Goal: Task Accomplishment & Management: Use online tool/utility

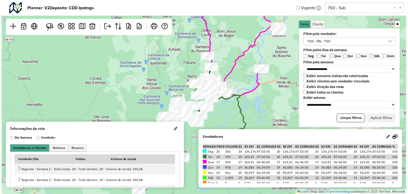
scroll to position [3, 19]
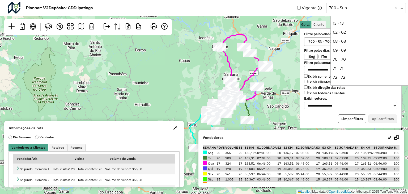
click at [364, 8] on input "text" at bounding box center [360, 8] width 64 height 6
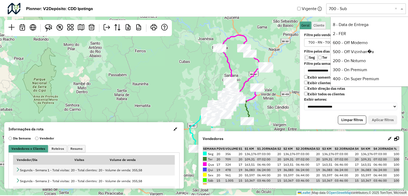
scroll to position [70, 0]
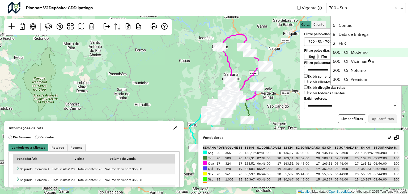
click at [357, 51] on div "600 - Off Moderno" at bounding box center [369, 52] width 79 height 9
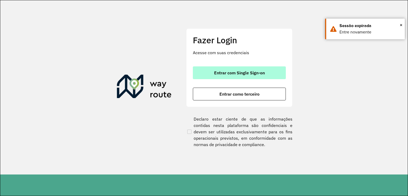
click at [249, 73] on span "Entrar com Single Sign-on" at bounding box center [239, 73] width 51 height 4
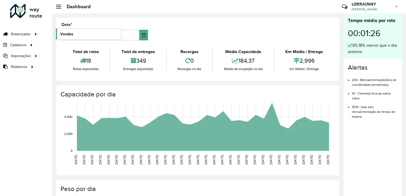
click at [72, 34] on span "Vendas" at bounding box center [66, 34] width 13 height 6
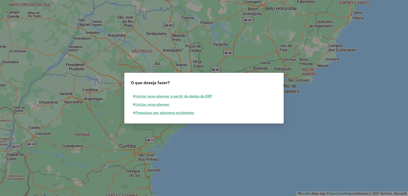
click at [174, 113] on button "Pesquisar por planners existentes" at bounding box center [163, 113] width 65 height 8
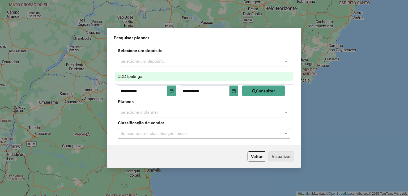
click at [160, 59] on input "text" at bounding box center [198, 61] width 156 height 6
click at [160, 76] on div "CDD Ipatinga" at bounding box center [204, 76] width 178 height 9
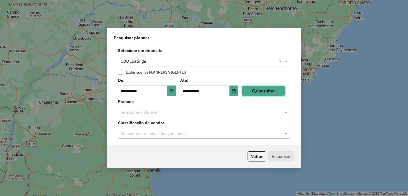
click at [262, 90] on button "Consultar" at bounding box center [263, 90] width 43 height 11
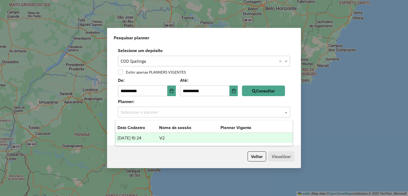
click at [224, 113] on input "text" at bounding box center [198, 112] width 156 height 6
click at [212, 137] on td "V2" at bounding box center [189, 138] width 61 height 7
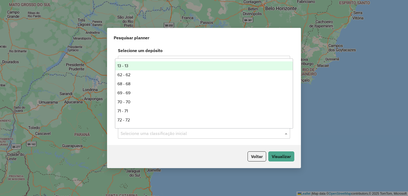
click at [266, 132] on input "text" at bounding box center [198, 133] width 156 height 6
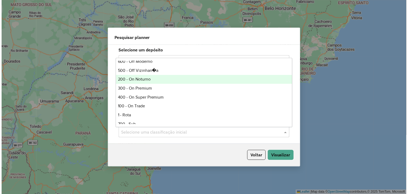
scroll to position [96, 0]
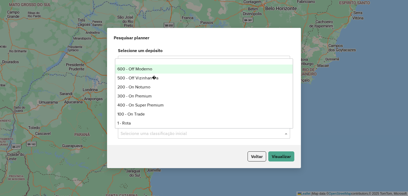
click at [168, 71] on div "600 - Off Moderno" at bounding box center [204, 68] width 178 height 9
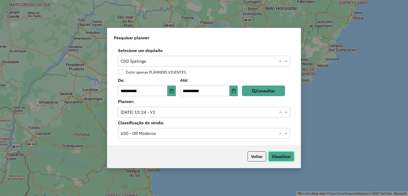
click at [279, 153] on button "Visualizar" at bounding box center [281, 156] width 26 height 10
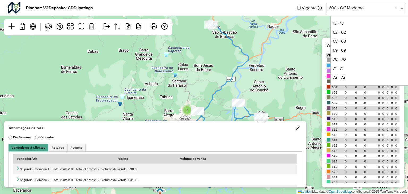
click at [360, 8] on input "text" at bounding box center [360, 8] width 64 height 6
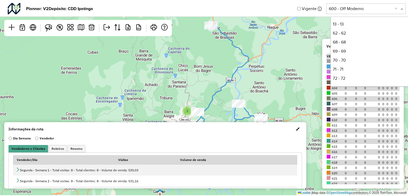
scroll to position [99, 0]
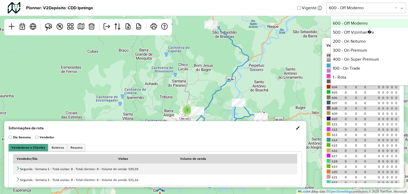
click at [359, 21] on div "600 - Off Moderno" at bounding box center [369, 23] width 79 height 9
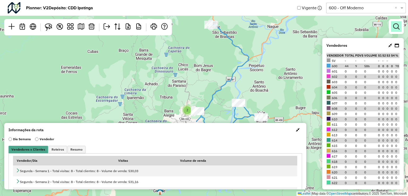
click at [399, 27] on link at bounding box center [396, 26] width 11 height 11
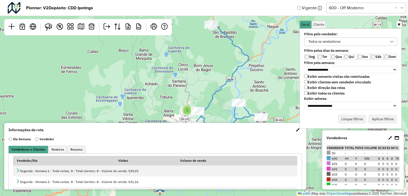
click at [320, 44] on div "Todos os vendedores" at bounding box center [324, 42] width 36 height 8
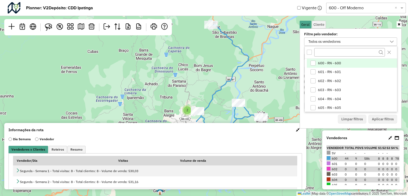
scroll to position [3, 19]
click at [310, 63] on div "600 - RN - 600" at bounding box center [312, 62] width 5 height 5
click at [374, 119] on button "Aplicar filtros" at bounding box center [382, 119] width 29 height 9
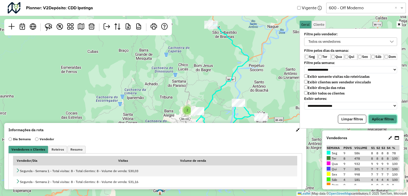
click at [371, 115] on button "Aplicar filtros" at bounding box center [382, 119] width 29 height 9
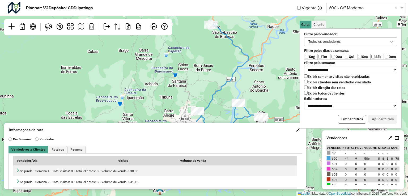
click at [331, 39] on div "Todos os vendedores" at bounding box center [324, 42] width 36 height 8
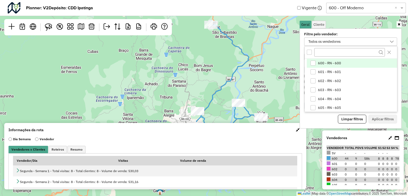
click at [313, 63] on div "600 - RN - 600" at bounding box center [312, 62] width 5 height 5
click at [387, 115] on button "Aplicar filtros" at bounding box center [382, 119] width 29 height 9
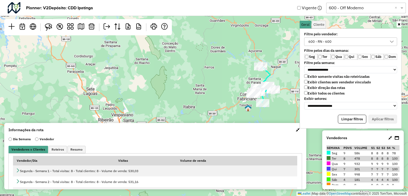
click at [322, 58] on label "Ter" at bounding box center [323, 57] width 13 height 6
click at [331, 57] on label "Qua" at bounding box center [336, 57] width 13 height 6
click at [362, 57] on label "Sex" at bounding box center [363, 57] width 13 height 6
click at [382, 115] on button "Aplicar filtros" at bounding box center [382, 119] width 29 height 9
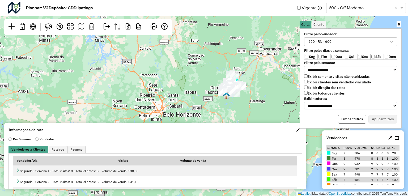
click at [296, 131] on span "button" at bounding box center [298, 130] width 4 height 4
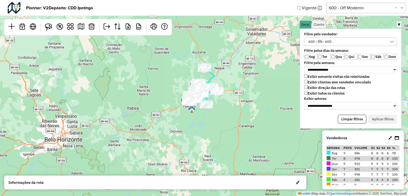
drag, startPoint x: 202, startPoint y: 87, endPoint x: 181, endPoint y: 129, distance: 46.3
click at [181, 129] on div "Leaflet | Map data © OpenStreetMap contributors,© 2025 TomTom, Microsoft" at bounding box center [204, 98] width 408 height 196
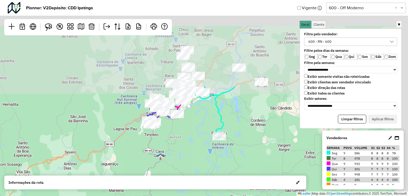
drag, startPoint x: 220, startPoint y: 79, endPoint x: 159, endPoint y: 185, distance: 122.5
click at [160, 185] on hb-planner "**********" at bounding box center [204, 98] width 408 height 196
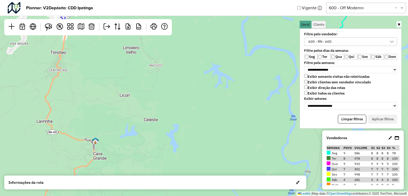
drag, startPoint x: 182, startPoint y: 162, endPoint x: 177, endPoint y: 74, distance: 88.0
click at [177, 74] on div "Leaflet | Map data © OpenStreetMap contributors,© 2025 TomTom, Microsoft" at bounding box center [204, 98] width 408 height 196
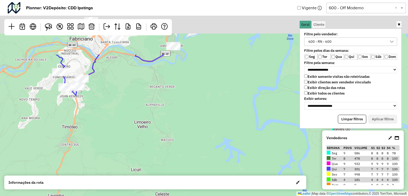
drag, startPoint x: 193, startPoint y: 51, endPoint x: 206, endPoint y: 145, distance: 94.3
click at [206, 145] on div "Leaflet | Map data © OpenStreetMap contributors,© 2025 TomTom, Microsoft" at bounding box center [204, 98] width 408 height 196
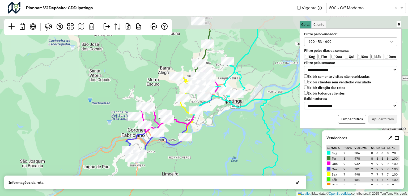
drag, startPoint x: 214, startPoint y: 79, endPoint x: 208, endPoint y: 132, distance: 52.7
click at [208, 132] on div "Leaflet | Map data © OpenStreetMap contributors,© 2025 TomTom, Microsoft" at bounding box center [204, 98] width 408 height 196
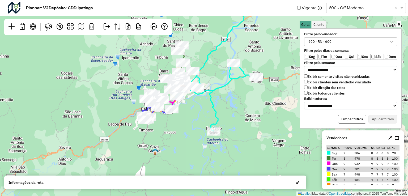
drag, startPoint x: 272, startPoint y: 94, endPoint x: 241, endPoint y: 97, distance: 30.9
click at [241, 97] on div "Leaflet | Map data © OpenStreetMap contributors,© 2025 TomTom, Microsoft" at bounding box center [204, 98] width 408 height 196
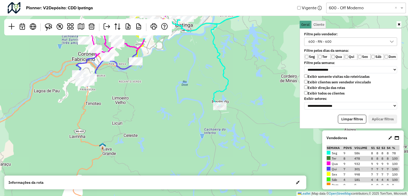
click at [393, 138] on div at bounding box center [393, 138] width 12 height 6
click at [395, 138] on icon at bounding box center [396, 138] width 4 height 4
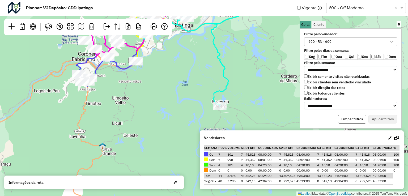
scroll to position [16, 0]
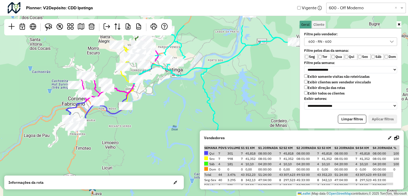
drag, startPoint x: 250, startPoint y: 103, endPoint x: 230, endPoint y: 163, distance: 63.1
click at [232, 166] on hb-planner "**********" at bounding box center [204, 98] width 408 height 196
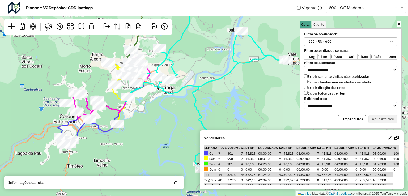
drag, startPoint x: 256, startPoint y: 93, endPoint x: 253, endPoint y: 101, distance: 9.2
click at [253, 101] on div "Leaflet | Map data © OpenStreetMap contributors,© 2025 TomTom, Microsoft" at bounding box center [204, 98] width 408 height 196
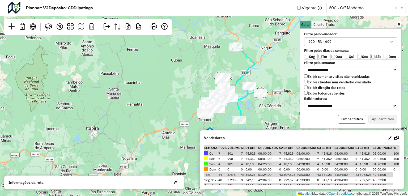
click at [387, 139] on icon at bounding box center [389, 138] width 4 height 4
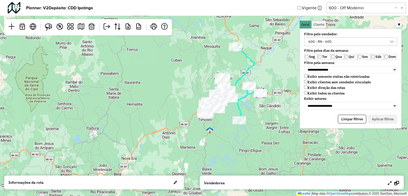
click at [397, 184] on icon at bounding box center [396, 183] width 5 height 4
click at [390, 184] on icon at bounding box center [390, 183] width 4 height 4
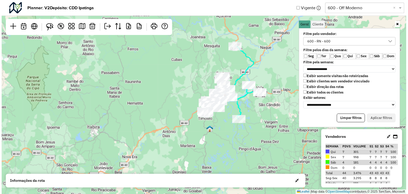
scroll to position [0, 0]
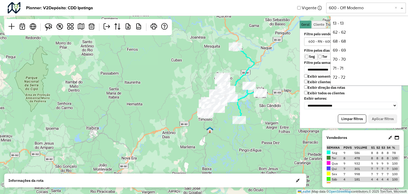
click at [348, 10] on input "text" at bounding box center [360, 8] width 64 height 6
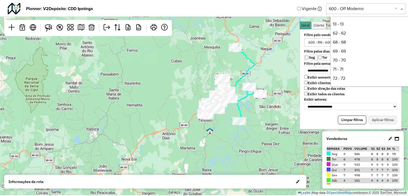
scroll to position [99, 0]
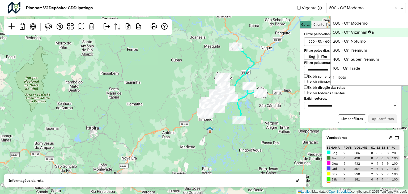
click at [349, 33] on div "500 - Off Vizinhan�a" at bounding box center [369, 32] width 79 height 9
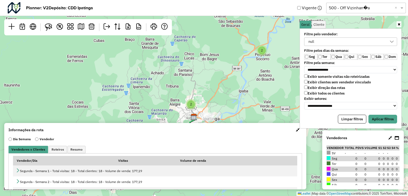
click at [338, 41] on div "null" at bounding box center [346, 42] width 80 height 8
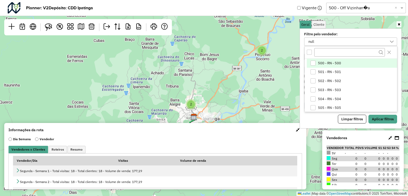
click at [308, 51] on div "All items unselected" at bounding box center [308, 52] width 5 height 5
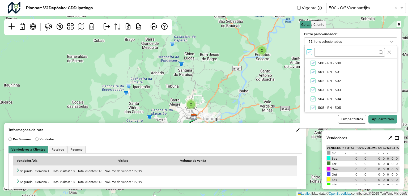
scroll to position [2, 2]
click at [308, 51] on icon "All items selected" at bounding box center [309, 52] width 4 height 4
click at [312, 63] on div "500 - RN - 500" at bounding box center [312, 62] width 5 height 5
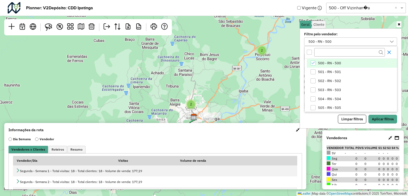
click at [391, 51] on icon "Close" at bounding box center [389, 52] width 4 height 4
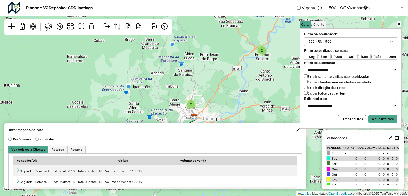
click at [331, 57] on label "Qua" at bounding box center [336, 57] width 13 height 6
click at [362, 58] on label "Sex" at bounding box center [363, 57] width 13 height 6
click at [382, 116] on button "Aplicar filtros" at bounding box center [382, 119] width 29 height 9
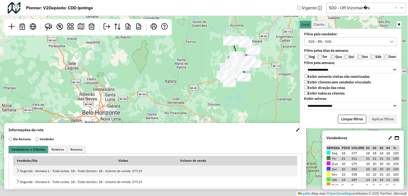
drag, startPoint x: 283, startPoint y: 84, endPoint x: 264, endPoint y: 55, distance: 34.7
click at [264, 55] on div "Leaflet | Map data © OpenStreetMap contributors,© 2025 TomTom, Microsoft" at bounding box center [204, 98] width 408 height 196
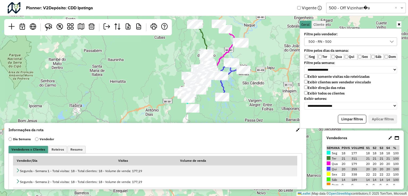
click at [396, 137] on icon at bounding box center [396, 138] width 4 height 4
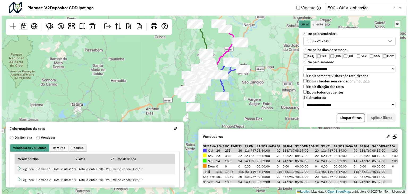
scroll to position [19, 0]
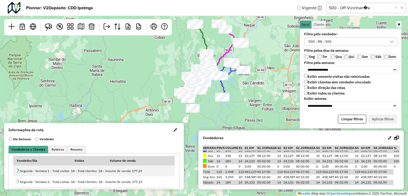
click at [390, 137] on icon at bounding box center [389, 138] width 4 height 4
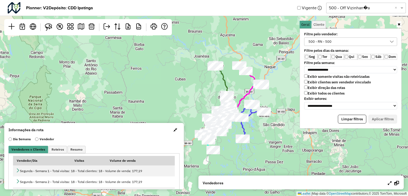
drag, startPoint x: 249, startPoint y: 90, endPoint x: 271, endPoint y: 140, distance: 54.2
click at [272, 141] on div "Leaflet | Map data © OpenStreetMap contributors,© 2025 TomTom, Microsoft" at bounding box center [204, 98] width 408 height 196
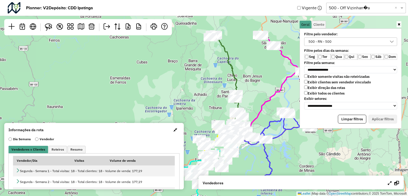
drag, startPoint x: 267, startPoint y: 135, endPoint x: 315, endPoint y: 162, distance: 54.7
click at [315, 162] on div "Leaflet | Map data © OpenStreetMap contributors,© 2025 TomTom, Microsoft" at bounding box center [204, 98] width 408 height 196
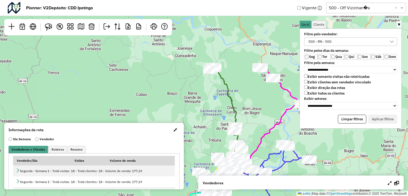
drag, startPoint x: 250, startPoint y: 57, endPoint x: 250, endPoint y: 86, distance: 29.7
click at [250, 86] on div "Leaflet | Map data © OpenStreetMap contributors,© 2025 TomTom, Microsoft" at bounding box center [204, 98] width 408 height 196
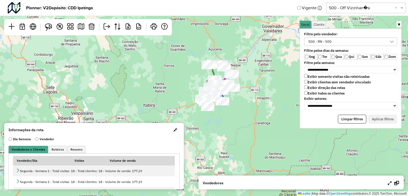
drag, startPoint x: 274, startPoint y: 132, endPoint x: 249, endPoint y: 106, distance: 36.1
click at [249, 106] on div "Leaflet | Map data © OpenStreetMap contributors,© 2025 TomTom, Microsoft" at bounding box center [204, 98] width 408 height 196
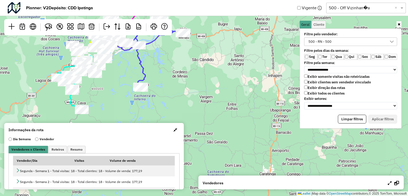
click at [322, 42] on div "500 - RN - 500" at bounding box center [319, 42] width 27 height 8
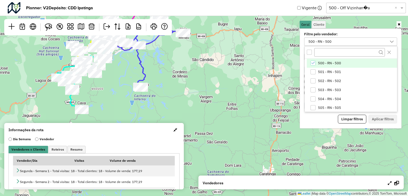
click at [349, 8] on input "text" at bounding box center [360, 8] width 64 height 6
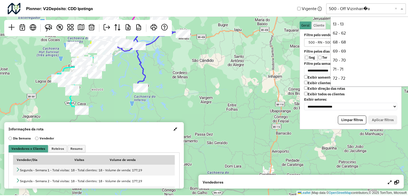
scroll to position [108, 0]
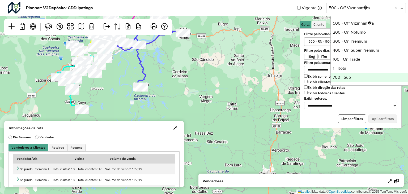
click at [351, 76] on div "700 - Sub" at bounding box center [369, 77] width 79 height 9
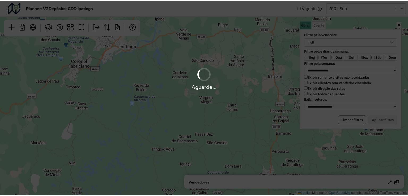
scroll to position [13, 0]
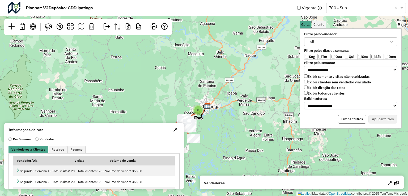
click at [321, 42] on div "null" at bounding box center [346, 42] width 80 height 8
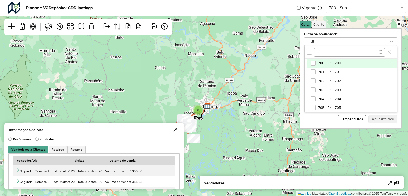
click at [312, 61] on div "700 - RN - 700" at bounding box center [312, 62] width 5 height 5
click at [310, 54] on div "All items unselected" at bounding box center [308, 52] width 5 height 5
click at [310, 54] on div "All items selected" at bounding box center [308, 52] width 5 height 5
click at [312, 62] on div "700 - RN - 700" at bounding box center [312, 62] width 5 height 5
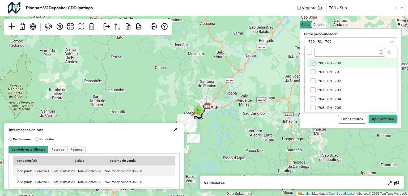
click at [376, 115] on button "Aplicar filtros" at bounding box center [382, 119] width 29 height 9
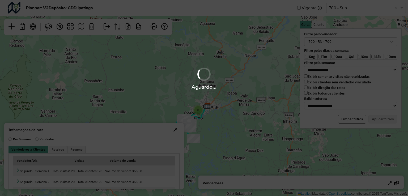
scroll to position [8, 0]
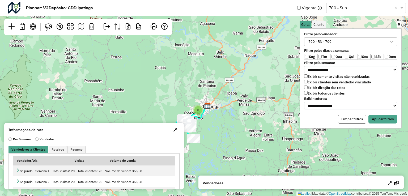
click at [361, 56] on label "Sex" at bounding box center [363, 57] width 13 height 6
click at [383, 115] on button "Aplicar filtros" at bounding box center [382, 119] width 29 height 9
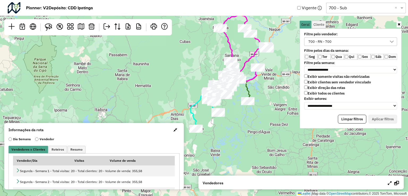
drag, startPoint x: 248, startPoint y: 121, endPoint x: 272, endPoint y: 95, distance: 35.8
click at [272, 95] on div "Leaflet | Map data © OpenStreetMap contributors,© 2025 TomTom, Microsoft" at bounding box center [204, 98] width 408 height 196
click at [387, 184] on div at bounding box center [393, 183] width 12 height 6
click at [388, 181] on icon at bounding box center [389, 183] width 4 height 4
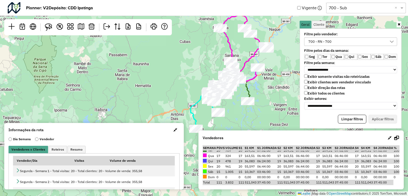
click at [397, 138] on icon at bounding box center [396, 138] width 5 height 4
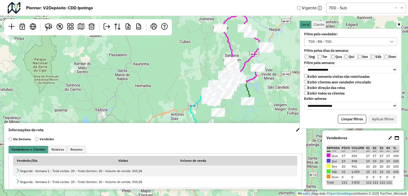
click at [394, 137] on div at bounding box center [393, 138] width 12 height 6
click at [395, 138] on icon at bounding box center [396, 138] width 4 height 4
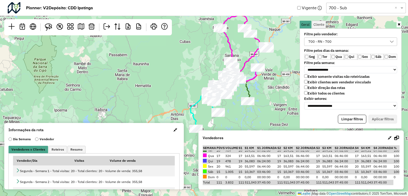
scroll to position [0, 0]
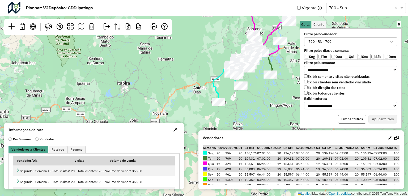
drag, startPoint x: 237, startPoint y: 110, endPoint x: 261, endPoint y: 84, distance: 35.0
click at [261, 84] on div "Leaflet | Map data © OpenStreetMap contributors,© 2025 TomTom, Microsoft" at bounding box center [204, 98] width 408 height 196
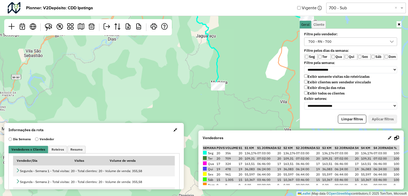
drag, startPoint x: 221, startPoint y: 86, endPoint x: 244, endPoint y: 78, distance: 24.5
click at [244, 78] on div "Leaflet | Map data © OpenStreetMap contributors,© 2025 TomTom, Microsoft" at bounding box center [204, 98] width 408 height 196
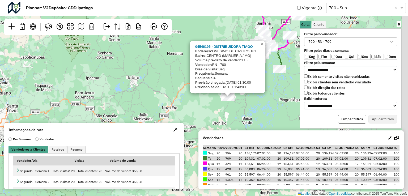
drag, startPoint x: 264, startPoint y: 85, endPoint x: 251, endPoint y: 105, distance: 24.0
click at [251, 105] on div "04546195 - DISTRIBUIDORA TIAGO Endereço: ONESIMO DE CASTRO 181 Bairro: CENTRO (…" at bounding box center [204, 98] width 408 height 196
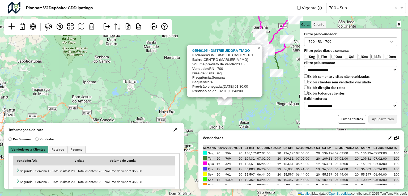
click at [260, 49] on span "×" at bounding box center [259, 48] width 2 height 5
click at [258, 50] on span "×" at bounding box center [259, 48] width 2 height 5
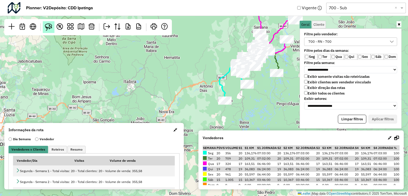
click at [50, 27] on img at bounding box center [48, 26] width 7 height 7
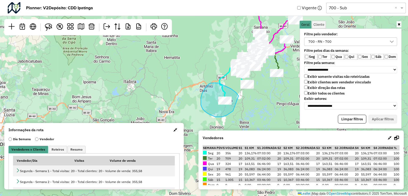
drag, startPoint x: 238, startPoint y: 96, endPoint x: 238, endPoint y: 102, distance: 6.7
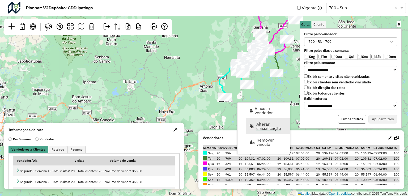
click at [263, 127] on span "Alterar classificação" at bounding box center [271, 126] width 30 height 8
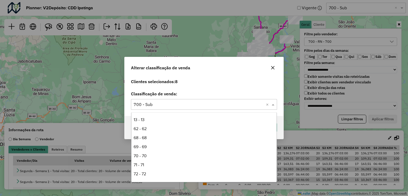
click at [218, 106] on input "text" at bounding box center [198, 104] width 130 height 6
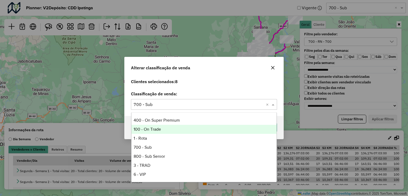
click at [169, 129] on div "100 - On Trade" at bounding box center [203, 129] width 145 height 9
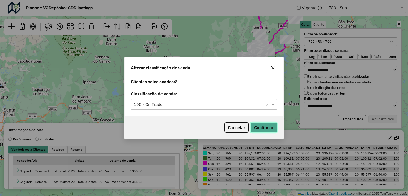
click at [261, 129] on button "Confirmar" at bounding box center [263, 127] width 26 height 10
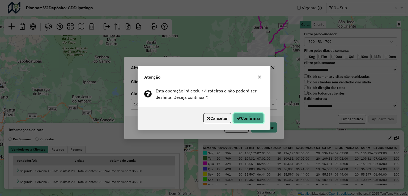
click at [253, 117] on button "Confirmar" at bounding box center [248, 118] width 31 height 10
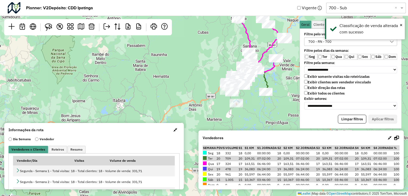
drag, startPoint x: 263, startPoint y: 95, endPoint x: 252, endPoint y: 114, distance: 22.4
click at [252, 114] on div "Leaflet | Map data © OpenStreetMap contributors,© 2025 TomTom, Microsoft" at bounding box center [204, 98] width 408 height 196
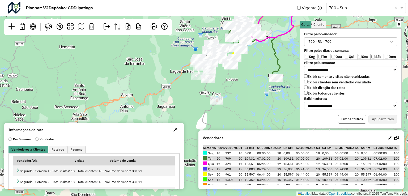
drag, startPoint x: 233, startPoint y: 70, endPoint x: 220, endPoint y: 67, distance: 14.2
click at [220, 67] on div "Leaflet | Map data © OpenStreetMap contributors,© 2025 TomTom, Microsoft" at bounding box center [204, 98] width 408 height 196
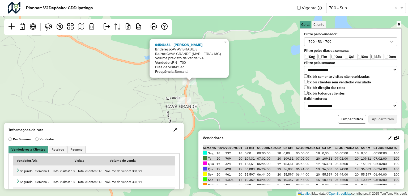
drag, startPoint x: 194, startPoint y: 72, endPoint x: 201, endPoint y: 92, distance: 20.6
click at [201, 92] on div "04546454 - EULALIA OLIVEIRA Endereço: AV AV BRASIL 8 Bairro: CAVA GRANDE (MARLI…" at bounding box center [204, 98] width 408 height 196
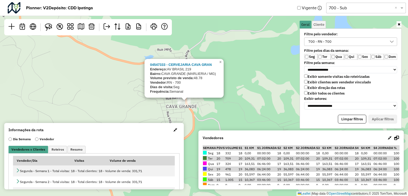
click at [235, 98] on div "04547333 - CERVEJARIA CAVA GRAN Endereço: AV BRASIL 219 Bairro: CAVA GRANDE (MA…" at bounding box center [204, 98] width 408 height 196
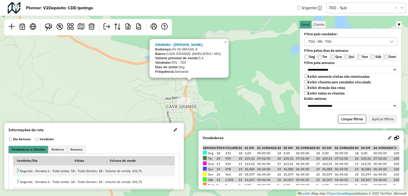
click at [211, 97] on div "04546454 - EULALIA OLIVEIRA Endereço: AV AV BRASIL 8 Bairro: CAVA GRANDE (MARLI…" at bounding box center [204, 98] width 408 height 196
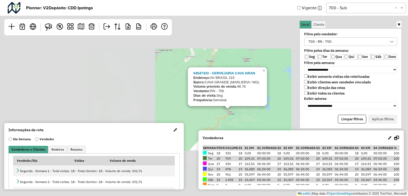
click at [247, 115] on div "04547333 - CERVEJARIA CAVA GRAN Endereço: AV BRASIL 219 Bairro: CAVA GRANDE (MA…" at bounding box center [204, 98] width 408 height 196
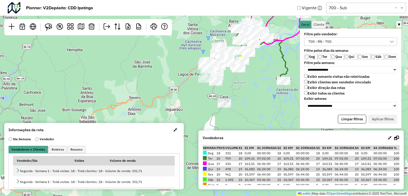
drag, startPoint x: 248, startPoint y: 72, endPoint x: 242, endPoint y: 92, distance: 20.9
click at [242, 92] on div "Leaflet | Map data © OpenStreetMap contributors,© 2025 TomTom, Microsoft" at bounding box center [204, 98] width 408 height 196
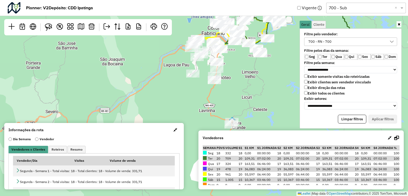
drag, startPoint x: 232, startPoint y: 69, endPoint x: 253, endPoint y: 90, distance: 29.3
click at [253, 90] on div "Leaflet | Map data © OpenStreetMap contributors,© 2025 TomTom, Microsoft" at bounding box center [204, 98] width 408 height 196
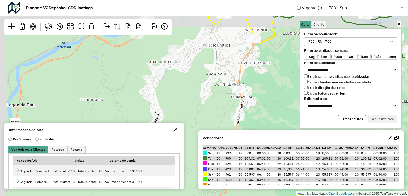
drag, startPoint x: 228, startPoint y: 72, endPoint x: 277, endPoint y: 106, distance: 59.3
click at [277, 106] on div "Leaflet | Map data © OpenStreetMap contributors,© 2025 TomTom, Microsoft" at bounding box center [204, 98] width 408 height 196
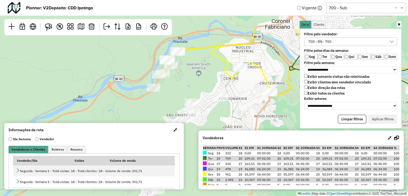
drag, startPoint x: 217, startPoint y: 62, endPoint x: 232, endPoint y: 108, distance: 48.8
click at [232, 108] on div "Leaflet | Map data © OpenStreetMap contributors,© 2025 TomTom, Microsoft" at bounding box center [204, 98] width 408 height 196
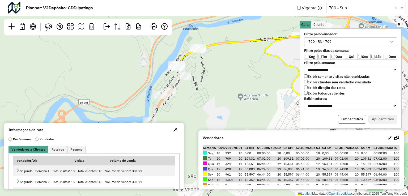
drag, startPoint x: 200, startPoint y: 62, endPoint x: 222, endPoint y: 74, distance: 24.4
click at [222, 74] on div "Leaflet | Map data © OpenStreetMap contributors,© 2025 TomTom, Microsoft" at bounding box center [204, 98] width 408 height 196
click at [47, 26] on img at bounding box center [48, 26] width 7 height 7
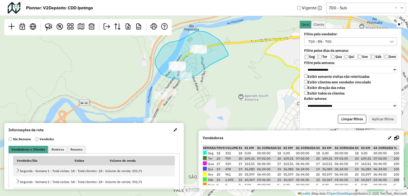
drag, startPoint x: 228, startPoint y: 55, endPoint x: 211, endPoint y: 64, distance: 19.5
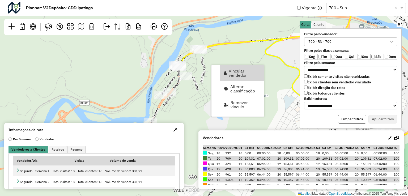
click at [191, 89] on div "Leaflet | Map data © OpenStreetMap contributors,© 2025 TomTom, Microsoft" at bounding box center [204, 98] width 408 height 196
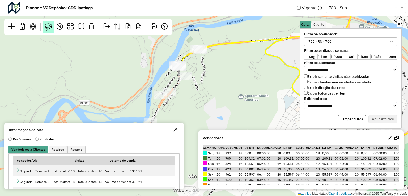
click at [50, 27] on img at bounding box center [48, 26] width 7 height 7
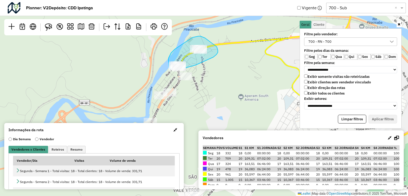
drag, startPoint x: 195, startPoint y: 65, endPoint x: 189, endPoint y: 67, distance: 6.1
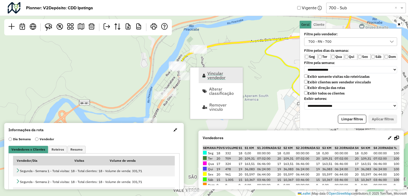
click at [208, 72] on span "Vincular vendedor" at bounding box center [223, 75] width 32 height 8
select select "********"
select select "*"
select select "********"
select select "*"
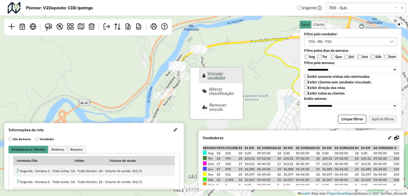
select select "********"
select select "*"
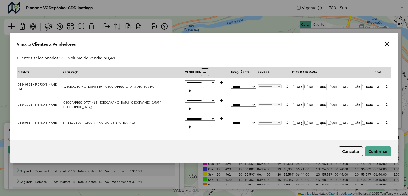
click at [387, 88] on icon "button" at bounding box center [386, 87] width 2 height 4
click at [385, 88] on icon "button" at bounding box center [386, 87] width 2 height 4
click at [378, 146] on button "Confirmar" at bounding box center [378, 151] width 26 height 10
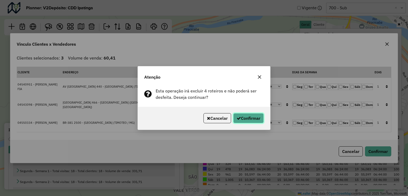
click at [248, 119] on button "Confirmar" at bounding box center [248, 118] width 31 height 10
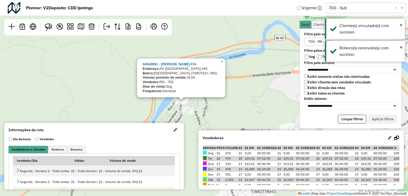
drag, startPoint x: 222, startPoint y: 76, endPoint x: 219, endPoint y: 109, distance: 33.3
click at [219, 109] on div "04540951 - MARCOS GONCALVES FIA Endereço: AV Belo Horizonte 440 Bairro: CACHOEI…" at bounding box center [204, 98] width 408 height 196
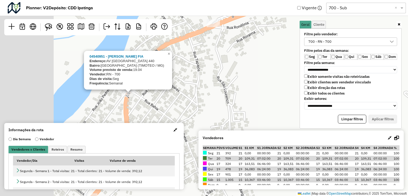
drag, startPoint x: 166, startPoint y: 85, endPoint x: 259, endPoint y: 109, distance: 96.3
click at [259, 109] on div "04540951 - MARCOS GONCALVES FIA Endereço: AV Belo Horizonte 440 Bairro: CACHOEI…" at bounding box center [204, 98] width 408 height 196
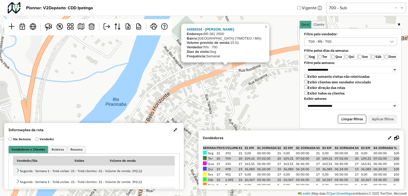
drag, startPoint x: 243, startPoint y: 63, endPoint x: 241, endPoint y: 85, distance: 22.0
click at [241, 85] on div "04550334 - VALDEVINO OLIVEIRA Endereço: BR-381 2500 Bairro: CACHOEIRA DO VALE (…" at bounding box center [204, 98] width 408 height 196
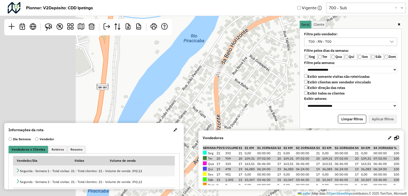
drag, startPoint x: 217, startPoint y: 100, endPoint x: 278, endPoint y: 41, distance: 84.6
click at [285, 40] on div "04550334 - VALDEVINO OLIVEIRA Endereço: BR-381 2500 Bairro: CACHOEIRA DO VALE (…" at bounding box center [204, 98] width 408 height 196
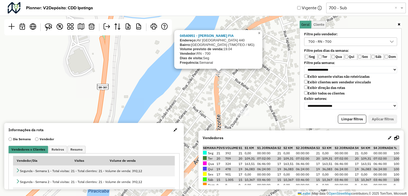
click at [259, 34] on span "×" at bounding box center [259, 33] width 2 height 5
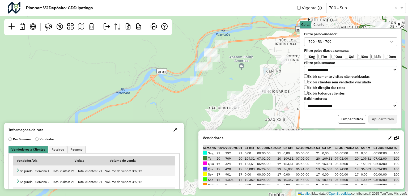
drag, startPoint x: 271, startPoint y: 87, endPoint x: 204, endPoint y: 67, distance: 69.8
click at [204, 67] on div "Leaflet | Map data © OpenStreetMap contributors,© 2025 TomTom, Microsoft" at bounding box center [204, 98] width 408 height 196
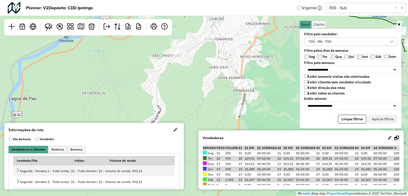
drag, startPoint x: 266, startPoint y: 94, endPoint x: 227, endPoint y: 48, distance: 60.4
click at [227, 48] on div "Leaflet | Map data © OpenStreetMap contributors,© 2025 TomTom, Microsoft" at bounding box center [204, 98] width 408 height 196
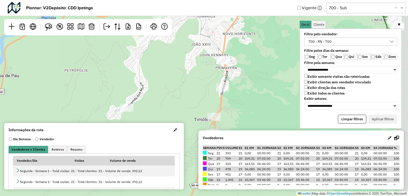
drag, startPoint x: 262, startPoint y: 97, endPoint x: 250, endPoint y: 55, distance: 43.8
click at [251, 57] on div "Leaflet | Map data © OpenStreetMap contributors,© 2025 TomTom, Microsoft" at bounding box center [204, 98] width 408 height 196
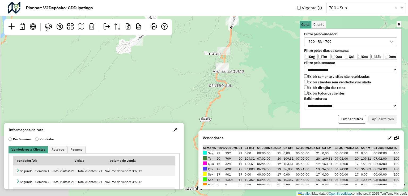
drag, startPoint x: 245, startPoint y: 127, endPoint x: 256, endPoint y: 55, distance: 72.6
click at [256, 55] on div "Leaflet | Map data © OpenStreetMap contributors,© 2025 TomTom, Microsoft" at bounding box center [204, 98] width 408 height 196
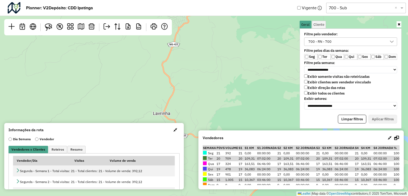
drag, startPoint x: 245, startPoint y: 110, endPoint x: 218, endPoint y: 57, distance: 59.6
click at [218, 57] on div "Leaflet | Map data © OpenStreetMap contributors,© 2025 TomTom, Microsoft" at bounding box center [204, 98] width 408 height 196
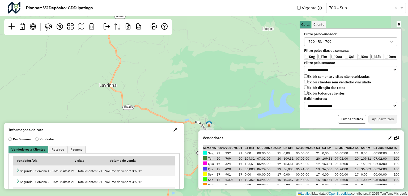
drag, startPoint x: 237, startPoint y: 73, endPoint x: 188, endPoint y: 48, distance: 55.5
click at [188, 48] on div "Leaflet | Map data © OpenStreetMap contributors,© 2025 TomTom, Microsoft" at bounding box center [204, 98] width 408 height 196
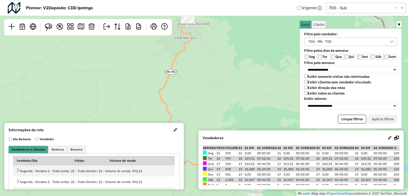
drag, startPoint x: 206, startPoint y: 70, endPoint x: 249, endPoint y: 119, distance: 65.6
click at [249, 119] on div "Leaflet | Map data © OpenStreetMap contributors,© 2025 TomTom, Microsoft" at bounding box center [204, 98] width 408 height 196
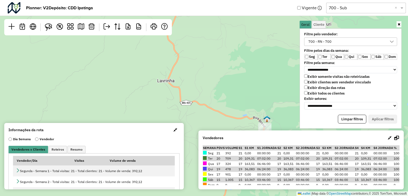
drag, startPoint x: 209, startPoint y: 94, endPoint x: 216, endPoint y: 32, distance: 61.9
click at [216, 32] on div "Leaflet | Map data © OpenStreetMap contributors,© 2025 TomTom, Microsoft" at bounding box center [204, 98] width 408 height 196
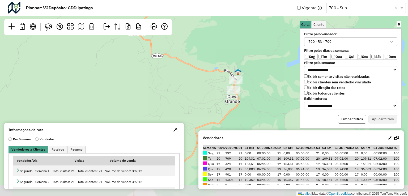
drag, startPoint x: 239, startPoint y: 72, endPoint x: 209, endPoint y: 24, distance: 55.9
click at [209, 24] on div "Leaflet | Map data © OpenStreetMap contributors,© 2025 TomTom, Microsoft" at bounding box center [204, 98] width 408 height 196
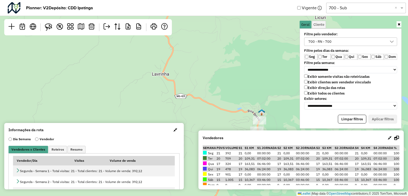
drag, startPoint x: 219, startPoint y: 43, endPoint x: 243, endPoint y: 84, distance: 48.3
click at [243, 84] on div "Leaflet | Map data © OpenStreetMap contributors,© 2025 TomTom, Microsoft" at bounding box center [204, 98] width 408 height 196
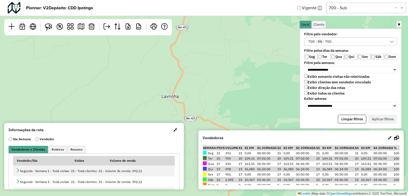
drag, startPoint x: 221, startPoint y: 50, endPoint x: 235, endPoint y: 83, distance: 35.7
click at [235, 83] on div "Leaflet | Map data © OpenStreetMap contributors,© 2025 TomTom, Microsoft" at bounding box center [204, 98] width 408 height 196
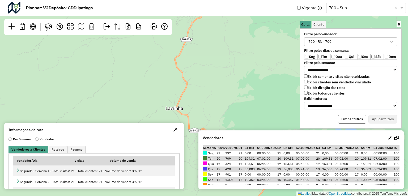
click at [230, 52] on div "Leaflet | Map data © OpenStreetMap contributors,© 2025 TomTom, Microsoft" at bounding box center [204, 98] width 408 height 196
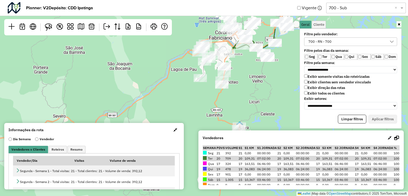
drag, startPoint x: 242, startPoint y: 46, endPoint x: 236, endPoint y: 106, distance: 60.8
click at [236, 106] on div "Leaflet | Map data © OpenStreetMap contributors,© 2025 TomTom, Microsoft" at bounding box center [204, 98] width 408 height 196
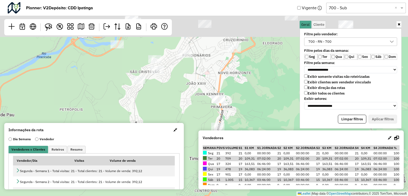
drag, startPoint x: 231, startPoint y: 90, endPoint x: 268, endPoint y: 142, distance: 63.8
click at [268, 142] on hb-planner "**********" at bounding box center [204, 98] width 408 height 196
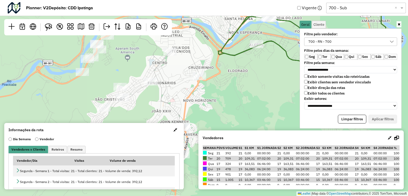
drag, startPoint x: 228, startPoint y: 57, endPoint x: 193, endPoint y: 83, distance: 43.8
click at [193, 83] on div "Leaflet | Map data © OpenStreetMap contributors,© 2025 TomTom, Microsoft" at bounding box center [204, 98] width 408 height 196
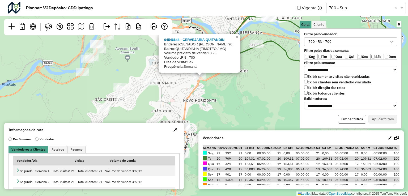
click at [198, 74] on div at bounding box center [199, 72] width 6 height 6
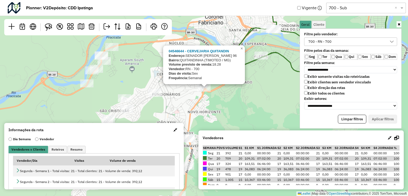
drag, startPoint x: 245, startPoint y: 103, endPoint x: 249, endPoint y: 113, distance: 10.5
click at [249, 112] on div "04546644 - CERVEJARIA QUITANDIN Endereço: SENADOR MILTON CAMPOS 96 Bairro: QUIT…" at bounding box center [204, 98] width 408 height 196
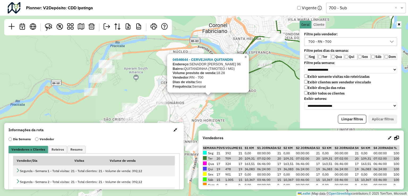
click at [245, 58] on span "×" at bounding box center [245, 57] width 2 height 5
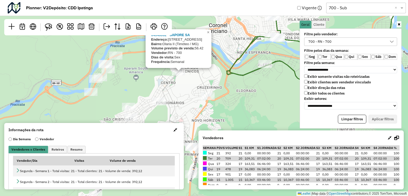
click at [242, 109] on div "04546862 - SAPORE SA Endereço: Rua 59, 20 Bairro: Olaria II (Timóteo / MG) Volu…" at bounding box center [204, 98] width 408 height 196
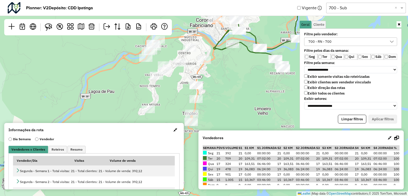
drag, startPoint x: 264, startPoint y: 106, endPoint x: 233, endPoint y: 64, distance: 52.5
click at [233, 64] on div "Leaflet | Map data © OpenStreetMap contributors,© 2025 TomTom, Microsoft" at bounding box center [204, 98] width 408 height 196
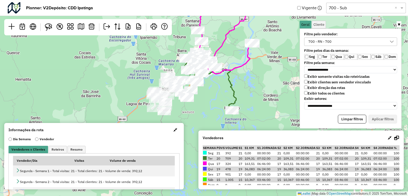
drag, startPoint x: 257, startPoint y: 62, endPoint x: 185, endPoint y: 93, distance: 78.4
click at [185, 93] on div "Leaflet | Map data © OpenStreetMap contributors,© 2025 TomTom, Microsoft" at bounding box center [204, 98] width 408 height 196
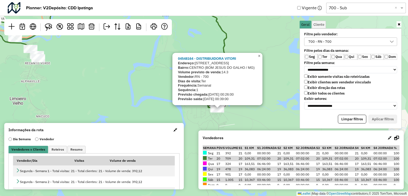
click at [258, 55] on span "×" at bounding box center [259, 56] width 2 height 5
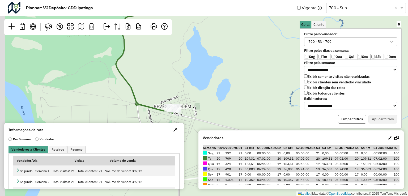
drag, startPoint x: 205, startPoint y: 91, endPoint x: 253, endPoint y: 81, distance: 49.5
click at [253, 81] on div "Leaflet | Map data © OpenStreetMap contributors,© 2025 TomTom, Microsoft" at bounding box center [204, 98] width 408 height 196
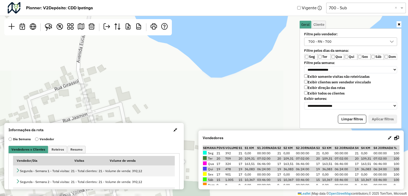
drag, startPoint x: 219, startPoint y: 95, endPoint x: 274, endPoint y: 32, distance: 83.0
click at [274, 32] on div "Leaflet | Map data © OpenStreetMap contributors,© 2025 TomTom, Microsoft" at bounding box center [204, 98] width 408 height 196
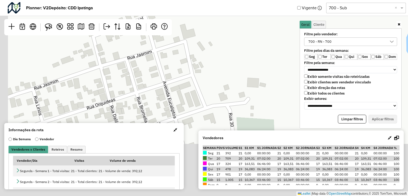
drag, startPoint x: 230, startPoint y: 66, endPoint x: 296, endPoint y: 2, distance: 91.9
click at [296, 2] on hb-planner "**********" at bounding box center [204, 98] width 408 height 196
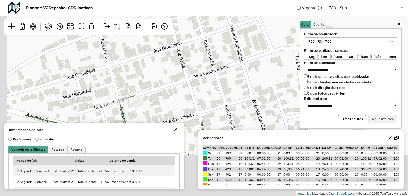
drag, startPoint x: 216, startPoint y: 92, endPoint x: 287, endPoint y: 33, distance: 91.8
click at [287, 33] on div "Leaflet | Map data © OpenStreetMap contributors,© 2025 TomTom, Microsoft" at bounding box center [204, 98] width 408 height 196
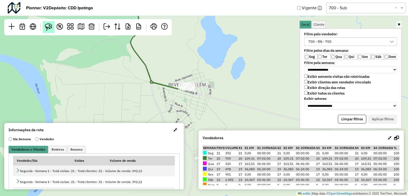
click at [47, 29] on img at bounding box center [48, 26] width 7 height 7
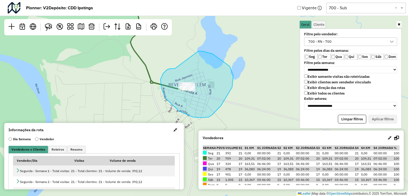
drag, startPoint x: 167, startPoint y: 70, endPoint x: 196, endPoint y: 51, distance: 34.5
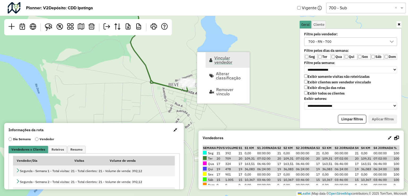
click at [231, 60] on span "Vincular vendedor" at bounding box center [230, 60] width 32 height 8
select select "********"
select select "*"
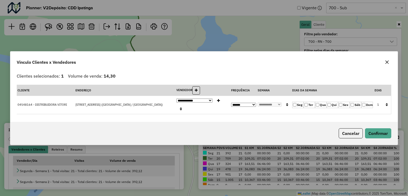
click at [386, 64] on icon "button" at bounding box center [386, 62] width 4 height 4
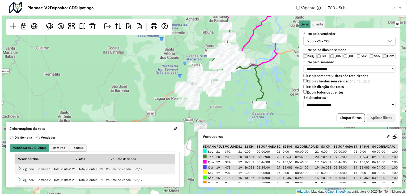
scroll to position [3, 19]
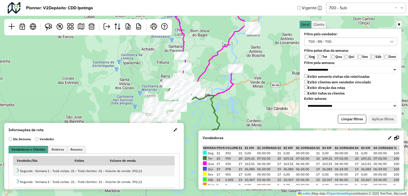
drag, startPoint x: 278, startPoint y: 82, endPoint x: 233, endPoint y: 112, distance: 53.6
click at [233, 112] on div "Leaflet | Map data © OpenStreetMap contributors,© 2025 TomTom, Microsoft" at bounding box center [204, 98] width 408 height 196
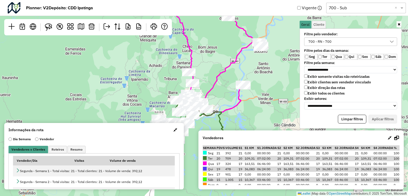
drag, startPoint x: 247, startPoint y: 90, endPoint x: 254, endPoint y: 106, distance: 16.7
click at [254, 107] on div "Leaflet | Map data © OpenStreetMap contributors,© 2025 TomTom, Microsoft" at bounding box center [204, 98] width 408 height 196
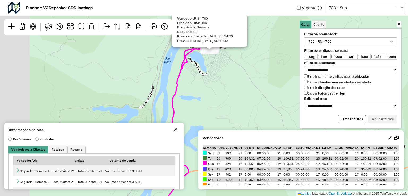
drag, startPoint x: 224, startPoint y: 65, endPoint x: 265, endPoint y: 98, distance: 53.2
click at [265, 98] on div "04540149 - GIL KLEBSON DE SOUZA Endereço: R JOSEFIINO INASCIO 156 Bairro: CENTR…" at bounding box center [204, 98] width 408 height 196
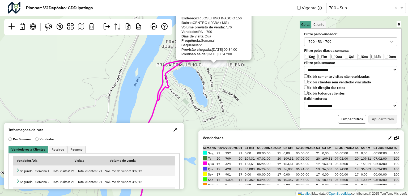
drag, startPoint x: 210, startPoint y: 63, endPoint x: 262, endPoint y: 117, distance: 75.4
click at [262, 117] on div "04540149 - GIL KLEBSON DE SOUZA Endereço: R JOSEFIINO INASCIO 156 Bairro: CENTR…" at bounding box center [204, 98] width 408 height 196
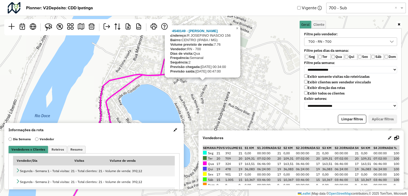
drag, startPoint x: 238, startPoint y: 47, endPoint x: 250, endPoint y: 88, distance: 42.8
click at [250, 88] on div "04540149 - GIL KLEBSON DE SOUZA Endereço: R JOSEFIINO INASCIO 156 Bairro: CENTR…" at bounding box center [204, 98] width 408 height 196
click at [237, 31] on span "×" at bounding box center [236, 29] width 2 height 5
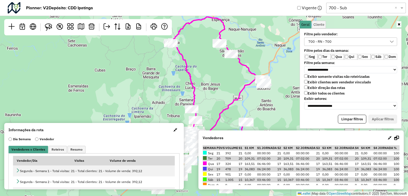
drag, startPoint x: 235, startPoint y: 65, endPoint x: 257, endPoint y: 101, distance: 42.0
click at [257, 101] on div "Leaflet | Map data © OpenStreetMap contributors,© 2025 TomTom, Microsoft" at bounding box center [204, 98] width 408 height 196
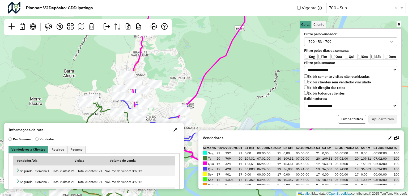
drag, startPoint x: 163, startPoint y: 55, endPoint x: 192, endPoint y: 92, distance: 46.5
click at [192, 92] on div "Leaflet | Map data © OpenStreetMap contributors,© 2025 TomTom, Microsoft" at bounding box center [204, 98] width 408 height 196
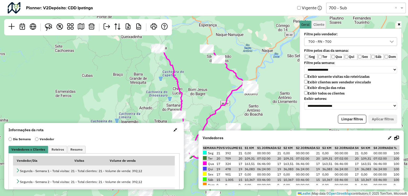
drag, startPoint x: 192, startPoint y: 38, endPoint x: 194, endPoint y: 108, distance: 70.3
click at [194, 108] on div "Leaflet | Map data © OpenStreetMap contributors,© 2025 TomTom, Microsoft" at bounding box center [204, 98] width 408 height 196
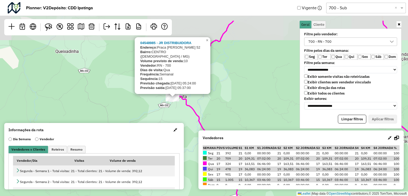
drag, startPoint x: 251, startPoint y: 40, endPoint x: 254, endPoint y: 82, distance: 42.3
click at [254, 82] on div "04548985 - JR DISTRIBUIDORA Endereço: Praca Cristiano Machado 52 Bairro: CENTRO…" at bounding box center [204, 98] width 408 height 196
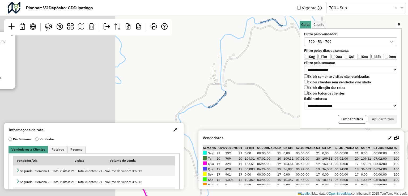
drag, startPoint x: 149, startPoint y: 78, endPoint x: 296, endPoint y: 74, distance: 147.3
click at [298, 75] on hb-planner "**********" at bounding box center [204, 98] width 408 height 196
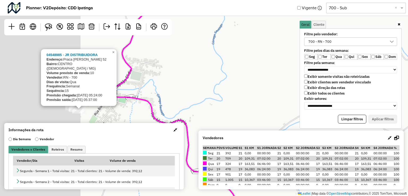
drag, startPoint x: 154, startPoint y: 72, endPoint x: 241, endPoint y: 82, distance: 88.1
click at [241, 82] on div "04548985 - JR DISTRIBUIDORA Endereço: Praca Cristiano Machado 52 Bairro: CENTRO…" at bounding box center [204, 98] width 408 height 196
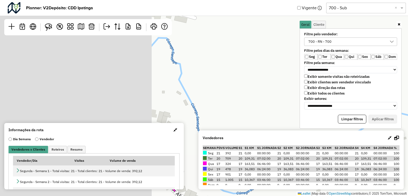
drag, startPoint x: 217, startPoint y: 63, endPoint x: 331, endPoint y: 57, distance: 114.0
click at [331, 57] on hb-planner "**********" at bounding box center [204, 98] width 408 height 196
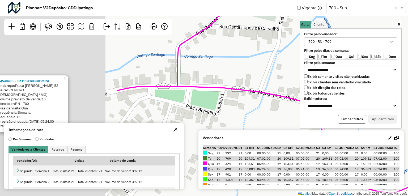
drag, startPoint x: 135, startPoint y: 46, endPoint x: 308, endPoint y: 19, distance: 174.6
click at [308, 19] on hb-planner "**********" at bounding box center [204, 98] width 408 height 196
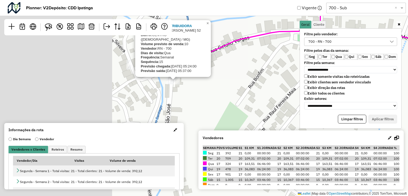
drag, startPoint x: 209, startPoint y: 52, endPoint x: 342, endPoint y: 4, distance: 141.3
click at [341, 4] on hb-planner "**********" at bounding box center [204, 98] width 408 height 196
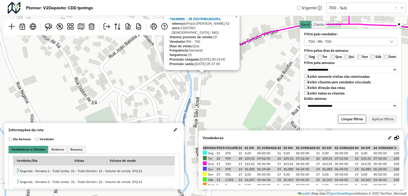
click at [236, 20] on link "×" at bounding box center [236, 16] width 6 height 6
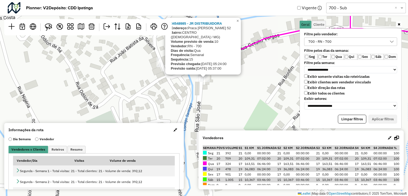
drag, startPoint x: 212, startPoint y: 77, endPoint x: 214, endPoint y: 89, distance: 13.0
click at [214, 89] on div "04548985 - JR DISTRIBUIDORA Endereço: Praca Cristiano Machado 52 Bairro: CENTRO…" at bounding box center [204, 98] width 408 height 196
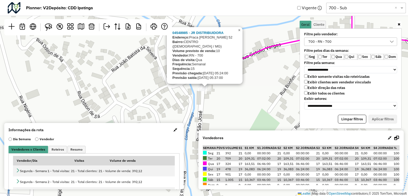
click at [240, 32] on span "×" at bounding box center [239, 30] width 2 height 5
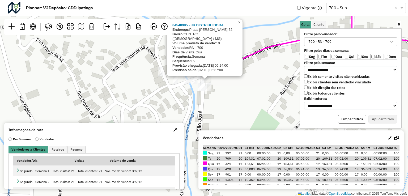
click at [240, 25] on span "×" at bounding box center [239, 22] width 2 height 5
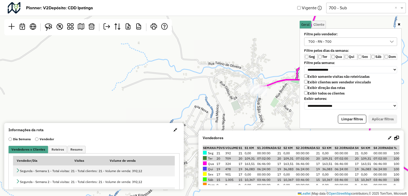
drag, startPoint x: 283, startPoint y: 104, endPoint x: 217, endPoint y: 72, distance: 73.3
click at [217, 72] on div "Leaflet | Map data © OpenStreetMap contributors,© 2025 TomTom, Microsoft" at bounding box center [204, 98] width 408 height 196
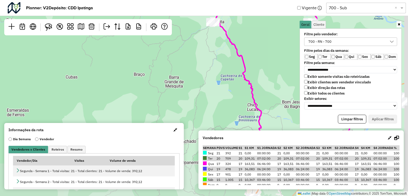
drag, startPoint x: 274, startPoint y: 101, endPoint x: 260, endPoint y: 44, distance: 58.8
click at [261, 45] on div "Leaflet | Map data © OpenStreetMap contributors,© 2025 TomTom, Microsoft" at bounding box center [204, 98] width 408 height 196
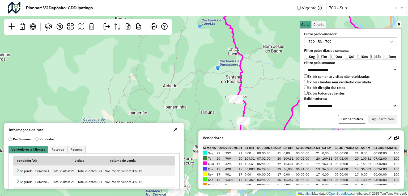
drag, startPoint x: 281, startPoint y: 107, endPoint x: 251, endPoint y: 39, distance: 74.7
click at [251, 39] on div "Leaflet | Map data © OpenStreetMap contributors,© 2025 TomTom, Microsoft" at bounding box center [204, 98] width 408 height 196
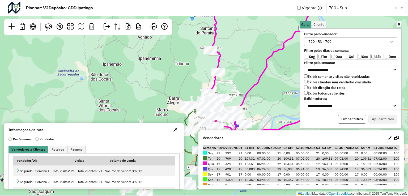
drag, startPoint x: 240, startPoint y: 59, endPoint x: 236, endPoint y: 49, distance: 10.7
click at [236, 49] on div "Leaflet | Map data © OpenStreetMap contributors,© 2025 TomTom, Microsoft" at bounding box center [204, 98] width 408 height 196
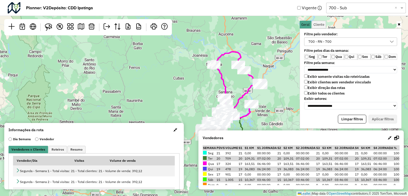
drag, startPoint x: 265, startPoint y: 66, endPoint x: 261, endPoint y: 115, distance: 49.3
click at [261, 115] on div "Leaflet | Map data © OpenStreetMap contributors,© 2025 TomTom, Microsoft" at bounding box center [204, 98] width 408 height 196
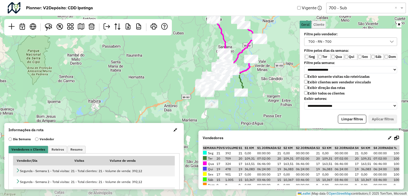
drag, startPoint x: 258, startPoint y: 113, endPoint x: 253, endPoint y: 76, distance: 36.7
click at [276, 75] on div "Leaflet | Map data © OpenStreetMap contributors,© 2025 TomTom, Microsoft" at bounding box center [204, 98] width 408 height 196
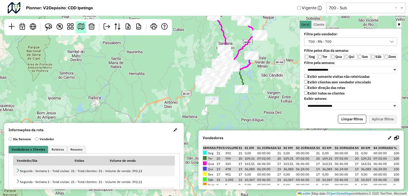
click at [84, 27] on em at bounding box center [81, 26] width 6 height 6
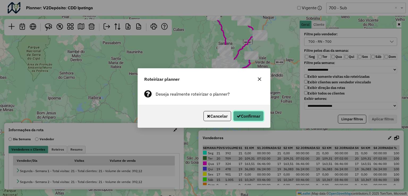
click at [244, 115] on button "Confirmar" at bounding box center [248, 116] width 31 height 10
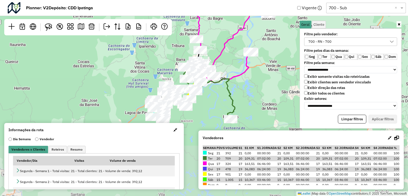
drag, startPoint x: 269, startPoint y: 95, endPoint x: 275, endPoint y: 40, distance: 55.1
click at [275, 40] on div "Leaflet | Map data © OpenStreetMap contributors,© 2025 TomTom, Microsoft" at bounding box center [204, 98] width 408 height 196
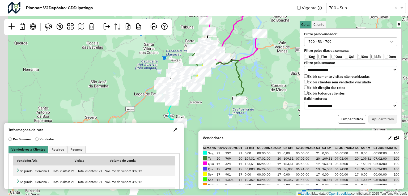
drag, startPoint x: 244, startPoint y: 87, endPoint x: 256, endPoint y: 63, distance: 27.1
click at [256, 63] on div "Leaflet | Map data © OpenStreetMap contributors,© 2025 TomTom, Microsoft" at bounding box center [204, 98] width 408 height 196
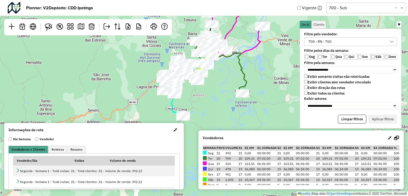
click at [395, 140] on icon at bounding box center [396, 138] width 5 height 4
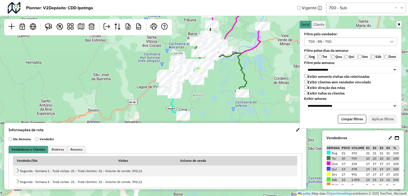
click at [395, 140] on icon at bounding box center [396, 138] width 4 height 4
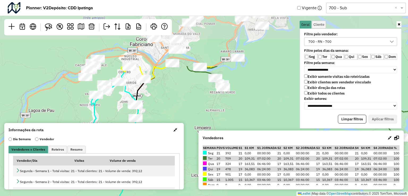
drag, startPoint x: 182, startPoint y: 80, endPoint x: 200, endPoint y: 166, distance: 87.6
click at [200, 166] on hb-planner "**********" at bounding box center [204, 98] width 408 height 196
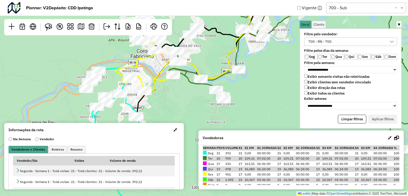
drag, startPoint x: 175, startPoint y: 101, endPoint x: 176, endPoint y: 113, distance: 12.0
click at [176, 113] on div "Leaflet | Map data © OpenStreetMap contributors,© 2025 TomTom, Microsoft" at bounding box center [204, 98] width 408 height 196
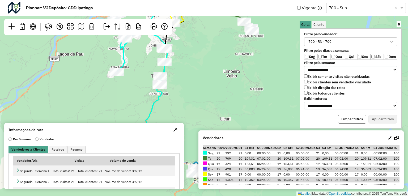
drag, startPoint x: 210, startPoint y: 103, endPoint x: 240, endPoint y: 25, distance: 83.6
click at [240, 25] on div "Leaflet | Map data © OpenStreetMap contributors,© 2025 TomTom, Microsoft" at bounding box center [204, 98] width 408 height 196
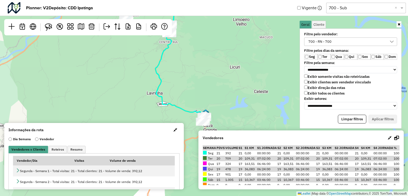
drag, startPoint x: 213, startPoint y: 80, endPoint x: 220, endPoint y: 38, distance: 42.5
click at [220, 38] on div "Leaflet | Map data © OpenStreetMap contributors,© 2025 TomTom, Microsoft" at bounding box center [204, 98] width 408 height 196
click at [80, 25] on em at bounding box center [81, 26] width 6 height 6
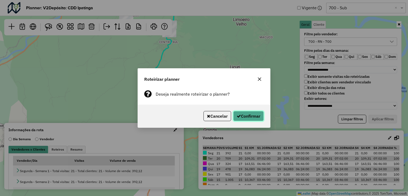
click at [252, 114] on button "Confirmar" at bounding box center [248, 116] width 31 height 10
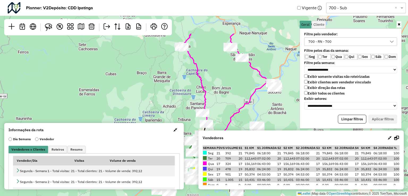
drag, startPoint x: 278, startPoint y: 58, endPoint x: 295, endPoint y: 111, distance: 56.1
click at [295, 111] on div "Leaflet | Map data © OpenStreetMap contributors,© 2025 TomTom, Microsoft" at bounding box center [204, 98] width 408 height 196
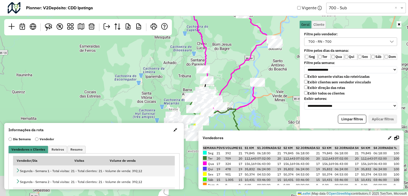
drag, startPoint x: 230, startPoint y: 93, endPoint x: 223, endPoint y: 31, distance: 62.4
click at [223, 31] on div "Leaflet | Map data © OpenStreetMap contributors,© 2025 TomTom, Microsoft" at bounding box center [204, 98] width 408 height 196
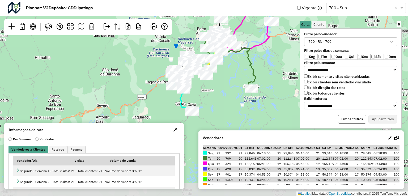
drag, startPoint x: 244, startPoint y: 103, endPoint x: 269, endPoint y: 55, distance: 53.5
click at [269, 55] on div "Leaflet | Map data © OpenStreetMap contributors,© 2025 TomTom, Microsoft" at bounding box center [204, 98] width 408 height 196
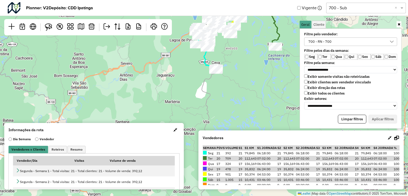
drag, startPoint x: 222, startPoint y: 90, endPoint x: 236, endPoint y: 63, distance: 30.1
click at [236, 64] on div "Leaflet | Map data © OpenStreetMap contributors,© 2025 TomTom, Microsoft" at bounding box center [204, 98] width 408 height 196
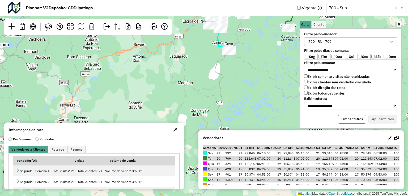
drag, startPoint x: 236, startPoint y: 63, endPoint x: 249, endPoint y: 45, distance: 22.5
click at [249, 45] on div "Leaflet | Map data © OpenStreetMap contributors,© 2025 TomTom, Microsoft" at bounding box center [204, 98] width 408 height 196
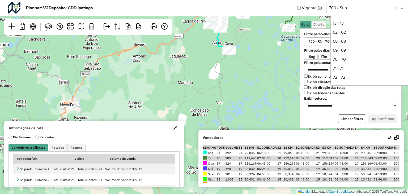
click at [351, 11] on input "text" at bounding box center [360, 8] width 64 height 6
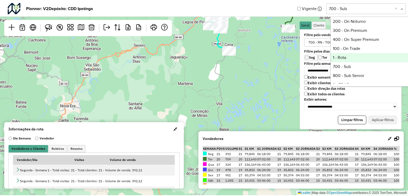
scroll to position [120, 0]
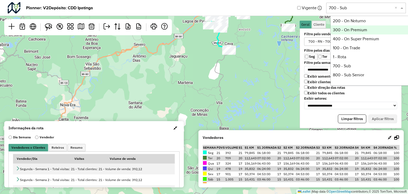
click at [351, 32] on div "300 - On Premium" at bounding box center [369, 29] width 79 height 9
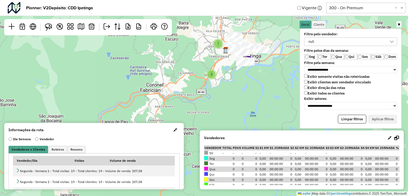
click at [342, 44] on div "null" at bounding box center [346, 42] width 80 height 8
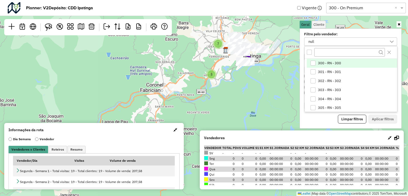
click at [310, 54] on div "All items unselected" at bounding box center [308, 52] width 5 height 5
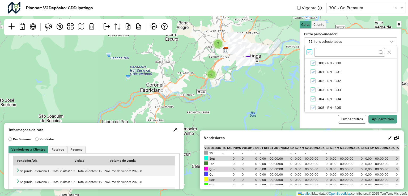
scroll to position [2, 2]
click at [312, 54] on div at bounding box center [350, 52] width 92 height 12
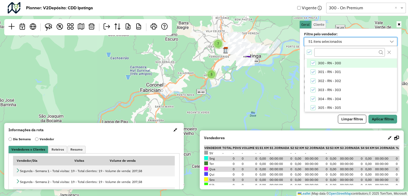
click at [309, 54] on div at bounding box center [350, 52] width 92 height 12
click at [309, 53] on div "All items selected" at bounding box center [308, 52] width 5 height 5
click at [312, 59] on li "300 - RN - 300" at bounding box center [351, 63] width 90 height 9
click at [390, 118] on button "Aplicar filtros" at bounding box center [382, 119] width 29 height 9
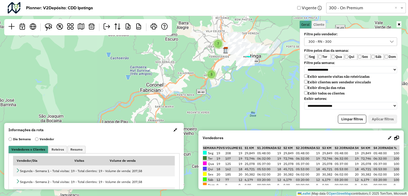
click at [313, 80] on label "Exibir clientes sem vendedor vinculado" at bounding box center [337, 82] width 67 height 5
click at [320, 54] on label "Ter" at bounding box center [323, 57] width 13 height 6
click at [344, 55] on label "Qui" at bounding box center [350, 57] width 13 height 6
click at [371, 58] on label "Sáb" at bounding box center [376, 57] width 13 height 6
click at [372, 115] on button "Aplicar filtros" at bounding box center [382, 119] width 29 height 9
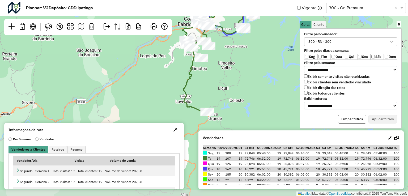
drag, startPoint x: 227, startPoint y: 109, endPoint x: 262, endPoint y: 42, distance: 75.7
click at [262, 42] on div "Leaflet | Map data © OpenStreetMap contributors,© 2025 TomTom, Microsoft" at bounding box center [204, 98] width 408 height 196
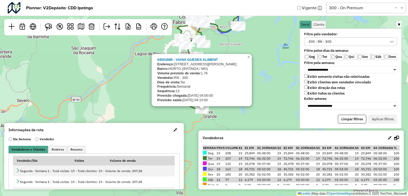
click at [256, 103] on div "04501888 - VIANA GUEDES ALIMENT Endereço: AV PEDRO LINHARES GOMES 3900 3900-2 B…" at bounding box center [204, 98] width 408 height 196
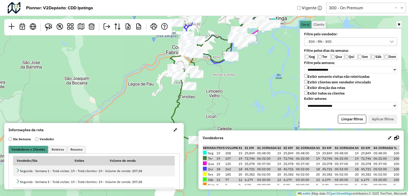
drag, startPoint x: 254, startPoint y: 76, endPoint x: 246, endPoint y: 109, distance: 33.2
click at [246, 109] on div "Leaflet | Map data © OpenStreetMap contributors,© 2025 TomTom, Microsoft" at bounding box center [204, 98] width 408 height 196
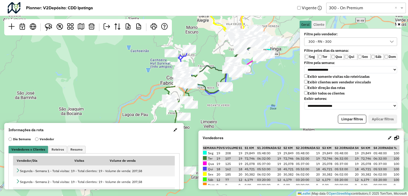
drag, startPoint x: 290, startPoint y: 47, endPoint x: 284, endPoint y: 75, distance: 28.1
click at [284, 75] on div "Leaflet | Map data © OpenStreetMap contributors,© 2025 TomTom, Microsoft" at bounding box center [204, 98] width 408 height 196
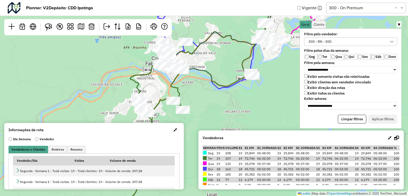
drag, startPoint x: 192, startPoint y: 97, endPoint x: 214, endPoint y: 99, distance: 22.6
click at [217, 97] on div "Leaflet | Map data © OpenStreetMap contributors,© 2025 TomTom, Microsoft" at bounding box center [204, 98] width 408 height 196
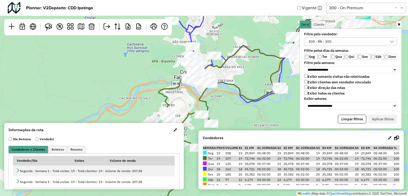
drag, startPoint x: 204, startPoint y: 65, endPoint x: 242, endPoint y: 78, distance: 40.1
click at [242, 78] on div "Leaflet | Map data © OpenStreetMap contributors,© 2025 TomTom, Microsoft" at bounding box center [204, 98] width 408 height 196
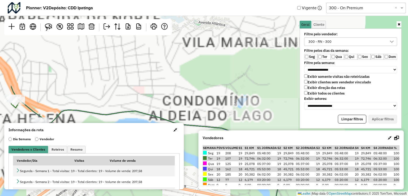
drag, startPoint x: 174, startPoint y: 74, endPoint x: 270, endPoint y: 75, distance: 96.3
click at [270, 75] on div "Leaflet | Map data © OpenStreetMap contributors,© 2025 TomTom, Microsoft" at bounding box center [204, 98] width 408 height 196
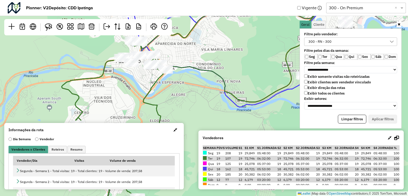
drag, startPoint x: 244, startPoint y: 62, endPoint x: 182, endPoint y: 45, distance: 64.6
click at [182, 45] on div "Leaflet | Map data © OpenStreetMap contributors,© 2025 TomTom, Microsoft" at bounding box center [204, 98] width 408 height 196
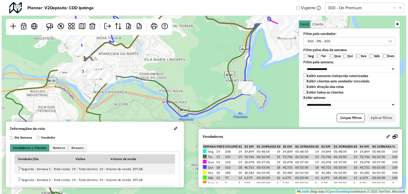
scroll to position [3, 19]
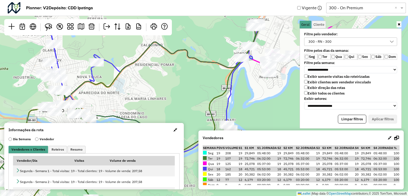
click at [171, 120] on div "Leaflet | Map data © OpenStreetMap contributors,© 2025 TomTom, Microsoft" at bounding box center [204, 98] width 408 height 196
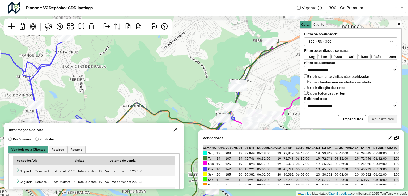
drag, startPoint x: 222, startPoint y: 40, endPoint x: 207, endPoint y: 102, distance: 64.4
click at [207, 102] on div "Leaflet | Map data © OpenStreetMap contributors,© 2025 TomTom, Microsoft" at bounding box center [204, 98] width 408 height 196
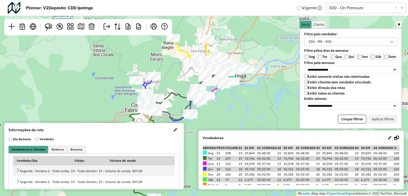
drag, startPoint x: 250, startPoint y: 111, endPoint x: 226, endPoint y: 97, distance: 27.3
click at [226, 97] on div "Leaflet | Map data © OpenStreetMap contributors,© 2025 TomTom, Microsoft" at bounding box center [204, 98] width 408 height 196
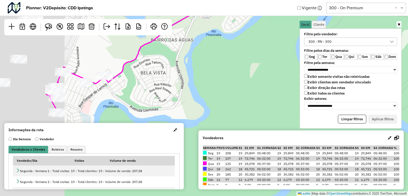
drag, startPoint x: 153, startPoint y: 79, endPoint x: 257, endPoint y: 97, distance: 106.1
click at [257, 97] on div "Leaflet | Map data © OpenStreetMap contributors,© 2025 TomTom, Microsoft" at bounding box center [204, 98] width 408 height 196
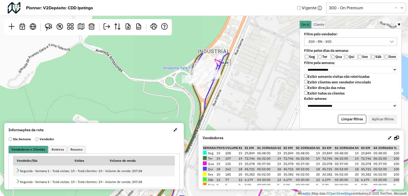
drag, startPoint x: 215, startPoint y: 30, endPoint x: 240, endPoint y: 119, distance: 92.1
click at [240, 119] on div "Leaflet | Map data © OpenStreetMap contributors,© 2025 TomTom, Microsoft" at bounding box center [204, 98] width 408 height 196
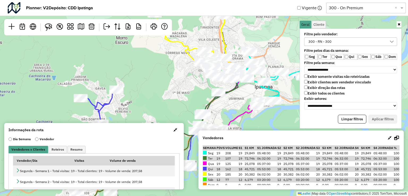
drag, startPoint x: 263, startPoint y: 89, endPoint x: 259, endPoint y: 144, distance: 54.3
click at [259, 144] on hb-planner "**********" at bounding box center [204, 98] width 408 height 196
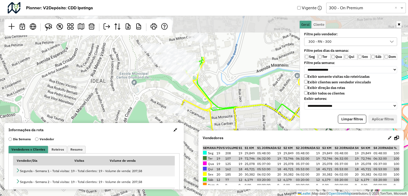
drag, startPoint x: 206, startPoint y: 54, endPoint x: 204, endPoint y: 131, distance: 76.5
click at [204, 131] on hb-planner "**********" at bounding box center [204, 98] width 408 height 196
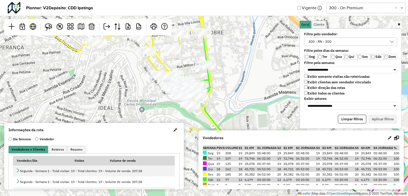
drag, startPoint x: 202, startPoint y: 83, endPoint x: 210, endPoint y: 110, distance: 28.1
click at [210, 110] on div "Leaflet | Map data © OpenStreetMap contributors,© 2025 TomTom, Microsoft" at bounding box center [204, 98] width 408 height 196
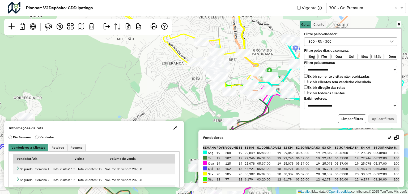
click at [345, 8] on input "text" at bounding box center [360, 8] width 64 height 6
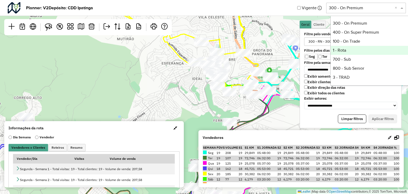
scroll to position [117, 0]
click at [353, 53] on div "100 - On Trade" at bounding box center [369, 50] width 79 height 9
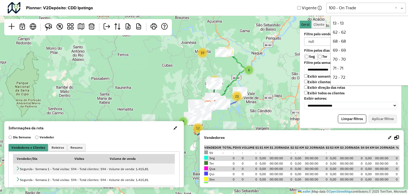
click at [364, 9] on input "text" at bounding box center [360, 8] width 64 height 6
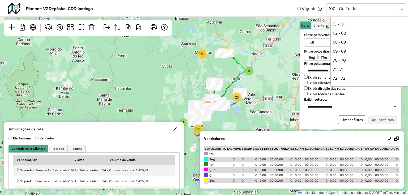
scroll to position [135, 0]
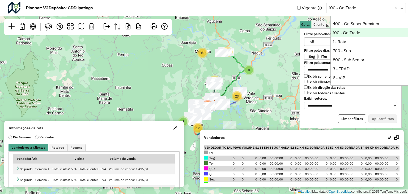
click at [364, 9] on input "text" at bounding box center [360, 8] width 64 height 6
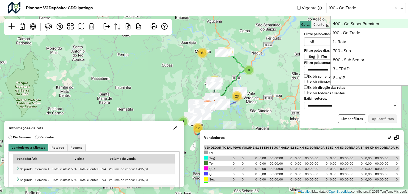
click at [319, 41] on div "null" at bounding box center [346, 42] width 80 height 8
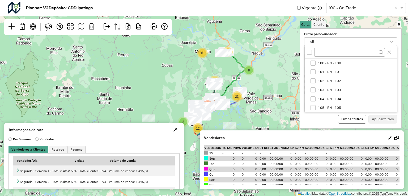
click at [306, 51] on div at bounding box center [350, 52] width 92 height 12
click at [310, 52] on div "All items unselected" at bounding box center [308, 52] width 5 height 5
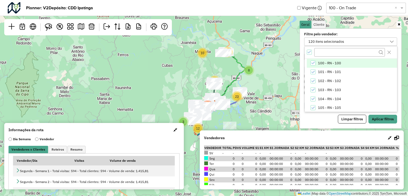
click at [310, 52] on icon "All items selected" at bounding box center [309, 52] width 4 height 4
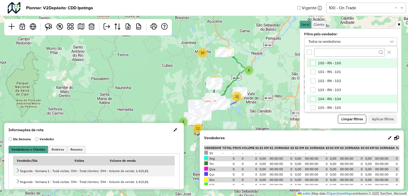
click at [313, 97] on div "104 - RN - 104" at bounding box center [312, 98] width 5 height 5
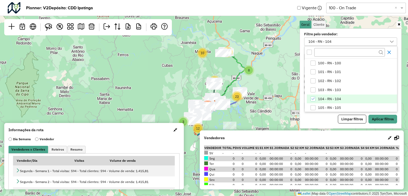
click at [388, 49] on button "Close" at bounding box center [388, 52] width 8 height 8
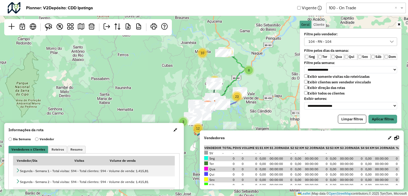
click at [335, 55] on label "Qua" at bounding box center [336, 57] width 13 height 6
click at [374, 54] on label "Sáb" at bounding box center [376, 57] width 13 height 6
click at [384, 115] on button "Aplicar filtros" at bounding box center [382, 119] width 29 height 9
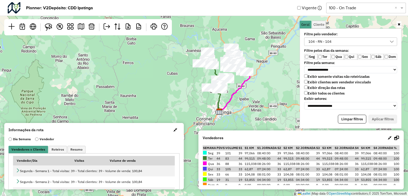
drag, startPoint x: 253, startPoint y: 67, endPoint x: 264, endPoint y: 87, distance: 23.3
click at [264, 87] on div "Leaflet | Map data © OpenStreetMap contributors,© 2025 TomTom, Microsoft" at bounding box center [204, 98] width 408 height 196
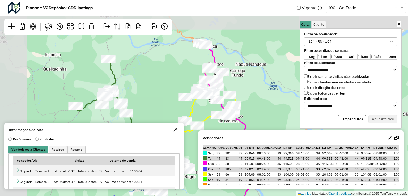
drag, startPoint x: 226, startPoint y: 49, endPoint x: 271, endPoint y: 114, distance: 78.7
click at [271, 114] on div "Leaflet | Map data © OpenStreetMap contributors,© 2025 TomTom, Microsoft" at bounding box center [204, 98] width 408 height 196
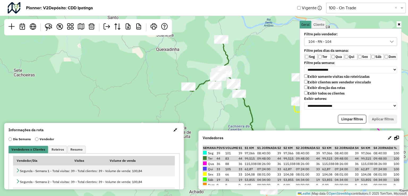
drag, startPoint x: 236, startPoint y: 113, endPoint x: 196, endPoint y: 66, distance: 62.0
click at [196, 66] on div "Leaflet | Map data © OpenStreetMap contributors,© 2025 TomTom, Microsoft" at bounding box center [204, 98] width 408 height 196
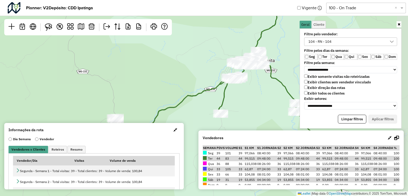
drag, startPoint x: 223, startPoint y: 77, endPoint x: 168, endPoint y: 58, distance: 57.8
click at [168, 58] on div "Leaflet | Map data © OpenStreetMap contributors,© 2025 TomTom, Microsoft" at bounding box center [204, 98] width 408 height 196
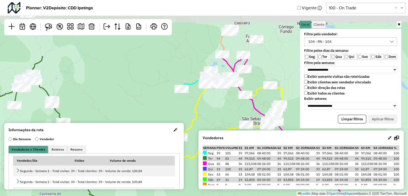
drag, startPoint x: 252, startPoint y: 52, endPoint x: 182, endPoint y: 128, distance: 103.5
click at [182, 128] on hb-planner "**********" at bounding box center [204, 98] width 408 height 196
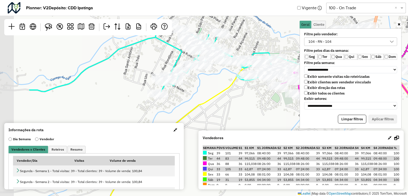
drag, startPoint x: 205, startPoint y: 64, endPoint x: 275, endPoint y: 118, distance: 88.2
click at [275, 118] on div "Leaflet | Map data © OpenStreetMap contributors,© 2025 TomTom, Microsoft" at bounding box center [204, 98] width 408 height 196
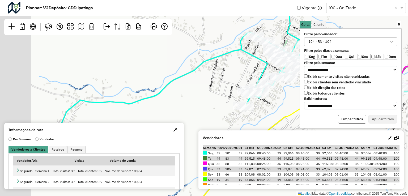
drag, startPoint x: 226, startPoint y: 83, endPoint x: 296, endPoint y: 94, distance: 70.1
click at [296, 94] on div "Leaflet | Map data © OpenStreetMap contributors,© 2025 TomTom, Microsoft" at bounding box center [204, 98] width 408 height 196
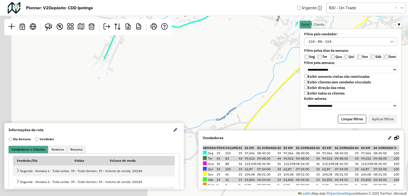
drag, startPoint x: 204, startPoint y: 82, endPoint x: 247, endPoint y: 4, distance: 88.8
click at [247, 4] on hb-planner "**********" at bounding box center [204, 98] width 408 height 196
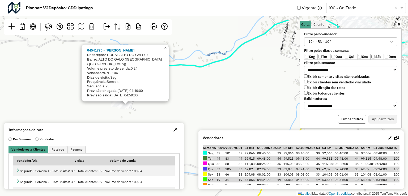
drag, startPoint x: 149, startPoint y: 68, endPoint x: 172, endPoint y: 107, distance: 45.6
click at [172, 107] on div "04541770 - CLAUDINEIA LOPES DA Endereço: A RURAL ALTO DO GALO 0 Bairro: ALTO DO…" at bounding box center [204, 98] width 408 height 196
click at [166, 50] on span "×" at bounding box center [165, 47] width 2 height 5
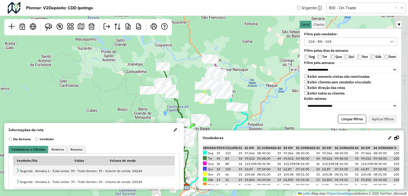
drag, startPoint x: 278, startPoint y: 68, endPoint x: 237, endPoint y: 85, distance: 44.6
click at [237, 85] on div "Leaflet | Map data © OpenStreetMap contributors,© 2025 TomTom, Microsoft" at bounding box center [204, 98] width 408 height 196
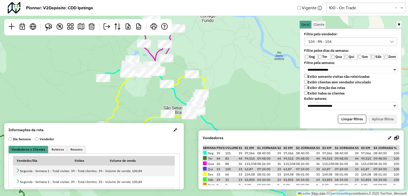
drag, startPoint x: 213, startPoint y: 113, endPoint x: 239, endPoint y: 90, distance: 34.0
click at [239, 90] on div "Leaflet | Map data © OpenStreetMap contributors,© 2025 TomTom, Microsoft" at bounding box center [204, 98] width 408 height 196
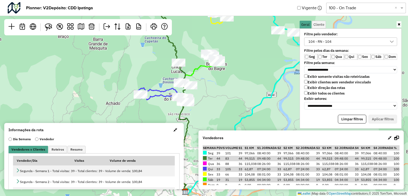
drag, startPoint x: 219, startPoint y: 54, endPoint x: 230, endPoint y: 95, distance: 42.0
click at [230, 95] on div "Leaflet | Map data © OpenStreetMap contributors,© 2025 TomTom, Microsoft" at bounding box center [204, 98] width 408 height 196
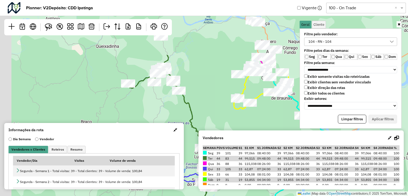
drag, startPoint x: 202, startPoint y: 96, endPoint x: 225, endPoint y: 187, distance: 93.9
click at [225, 187] on hb-planner "**********" at bounding box center [204, 98] width 408 height 196
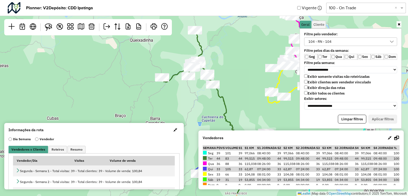
drag, startPoint x: 209, startPoint y: 99, endPoint x: 241, endPoint y: 77, distance: 39.0
click at [241, 77] on div "Leaflet | Map data © OpenStreetMap contributors,© 2025 TomTom, Microsoft" at bounding box center [204, 98] width 408 height 196
click at [325, 41] on div "104 - RN - 104" at bounding box center [319, 42] width 27 height 8
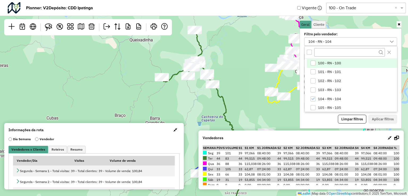
click at [313, 64] on div "100 - RN - 100" at bounding box center [312, 62] width 5 height 5
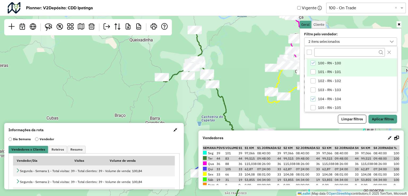
click at [313, 70] on div "101 - RN - 101" at bounding box center [312, 71] width 5 height 5
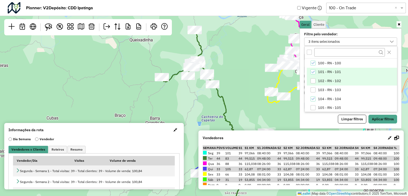
click at [313, 82] on div "102 - RN - 102" at bounding box center [312, 80] width 5 height 5
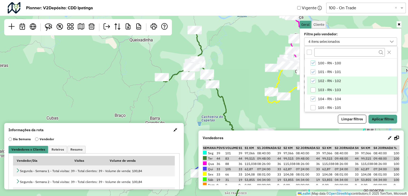
click at [313, 90] on div "103 - RN - 103" at bounding box center [312, 89] width 5 height 5
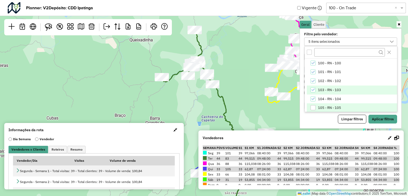
click at [317, 107] on li "105 - RN - 105" at bounding box center [351, 107] width 90 height 9
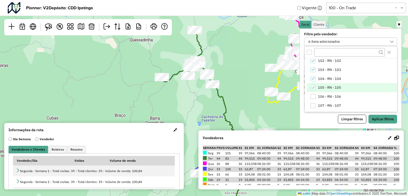
scroll to position [22, 0]
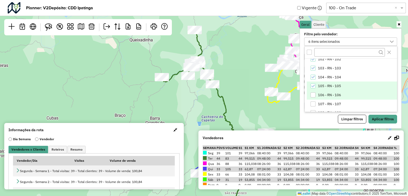
click at [310, 96] on li "106 - RN - 106" at bounding box center [351, 94] width 90 height 9
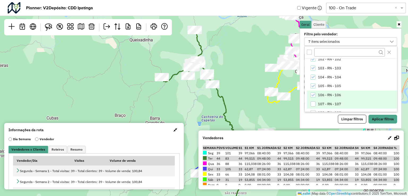
click at [312, 101] on div "107 - RN - 107" at bounding box center [312, 103] width 5 height 5
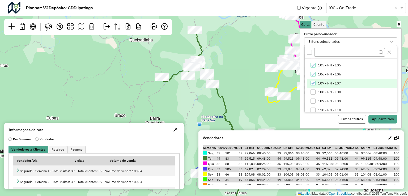
scroll to position [43, 0]
click at [311, 93] on div "108 - RN - 108" at bounding box center [312, 91] width 5 height 5
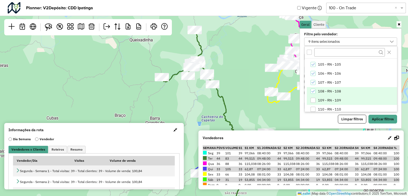
click at [313, 98] on div "109 - RN - 109" at bounding box center [312, 100] width 5 height 5
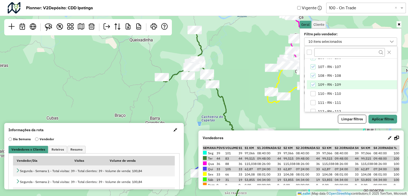
scroll to position [59, 0]
click at [313, 94] on div "110 - RN - 110" at bounding box center [312, 92] width 5 height 5
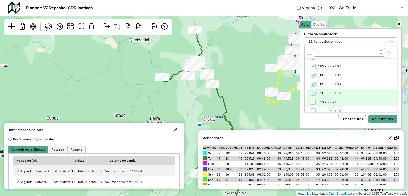
click at [314, 98] on li "111 - RN - 111" at bounding box center [351, 102] width 90 height 9
click at [310, 97] on div "112 - RN - 112" at bounding box center [312, 99] width 5 height 5
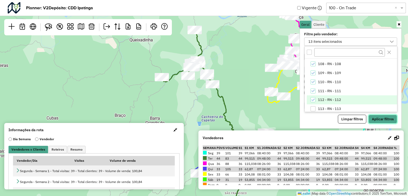
click at [379, 120] on button "Aplicar filtros" at bounding box center [382, 119] width 29 height 9
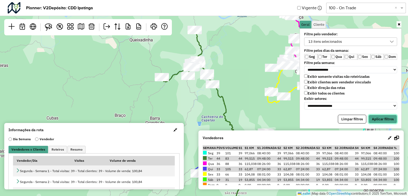
click at [378, 118] on button "Aplicar filtros" at bounding box center [382, 119] width 29 height 9
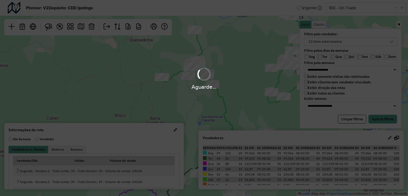
click at [325, 41] on div "Aguarde..." at bounding box center [204, 98] width 408 height 196
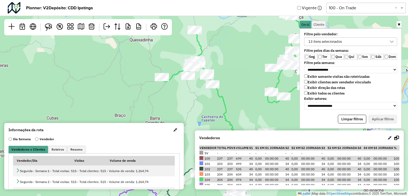
click at [317, 40] on div "13 itens selecionados" at bounding box center [324, 42] width 37 height 8
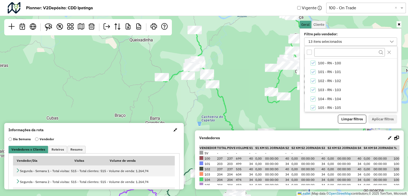
click at [325, 195] on span "115 - RN - 115" at bounding box center [329, 197] width 23 height 4
click at [311, 195] on icon "115 - RN - 115" at bounding box center [313, 197] width 4 height 4
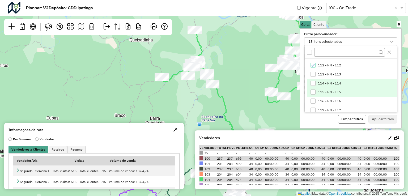
click at [313, 83] on div "114 - RN - 114" at bounding box center [312, 83] width 5 height 5
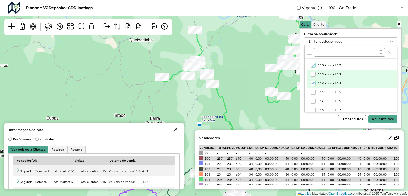
click at [313, 74] on div "113 - RN - 113" at bounding box center [312, 74] width 5 height 5
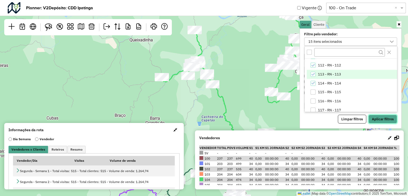
click at [381, 115] on button "Aplicar filtros" at bounding box center [382, 119] width 29 height 9
